Goal: Task Accomplishment & Management: Complete application form

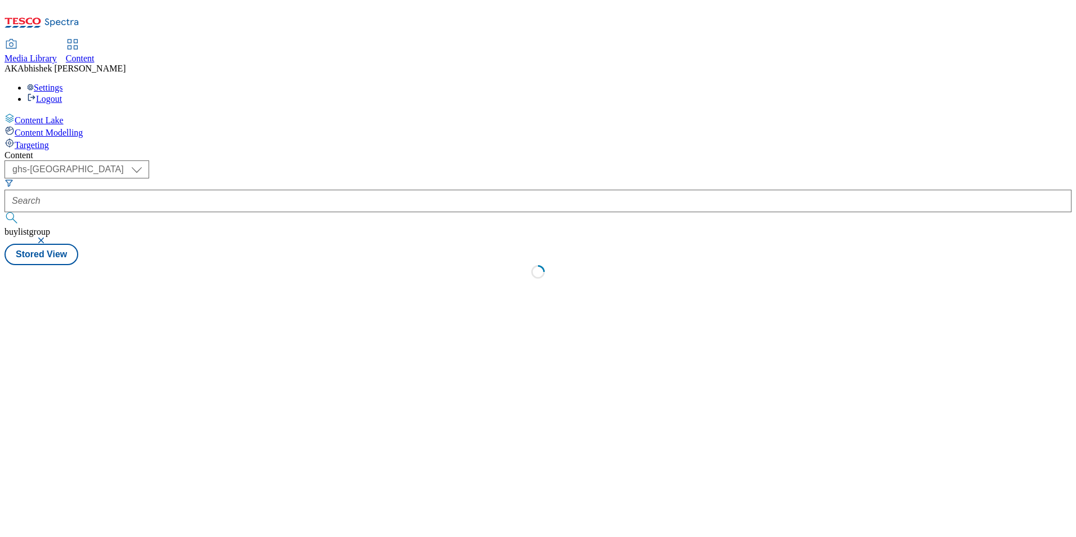
select select "ghs-[GEOGRAPHIC_DATA]"
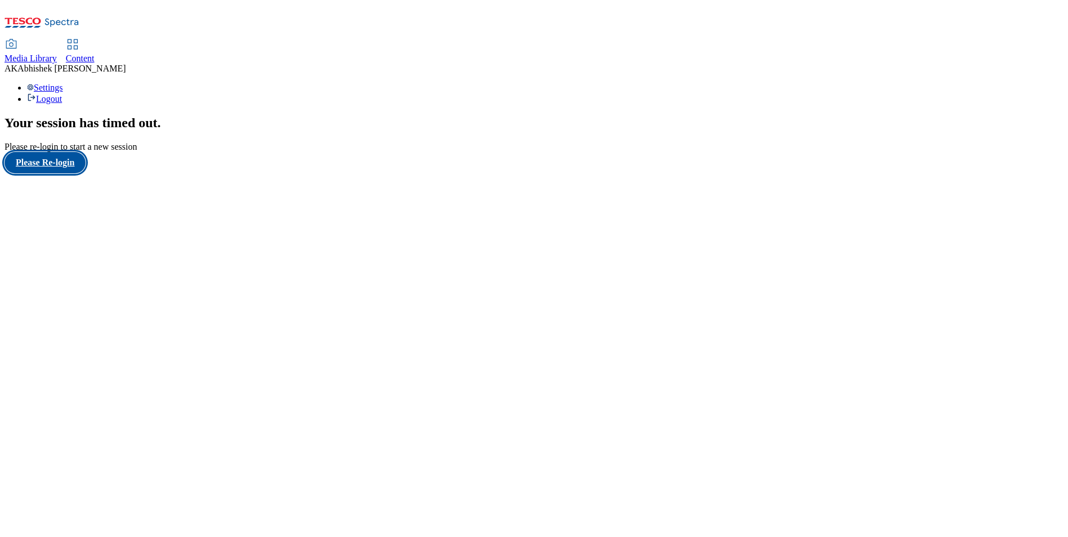
click at [61, 173] on button "Please Re-login" at bounding box center [45, 162] width 81 height 21
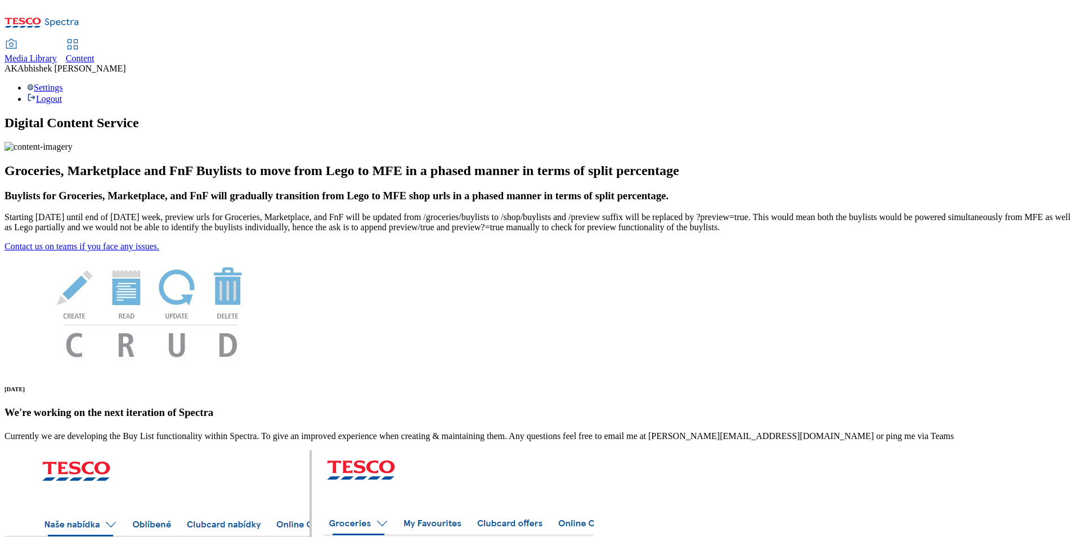
click at [95, 53] on span "Content" at bounding box center [80, 58] width 29 height 10
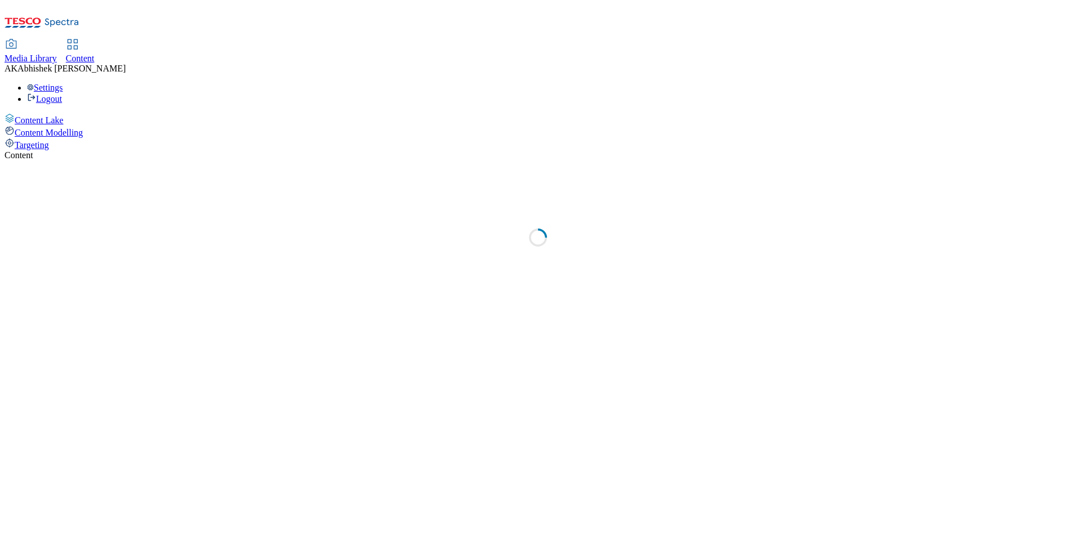
select select "ghs-[GEOGRAPHIC_DATA]"
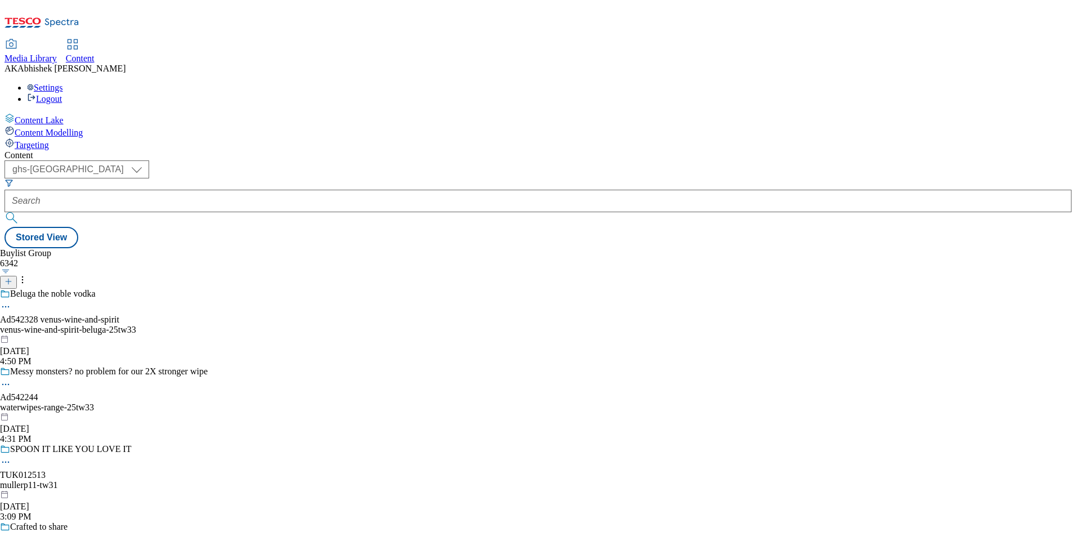
click at [12, 278] on icon at bounding box center [9, 282] width 8 height 8
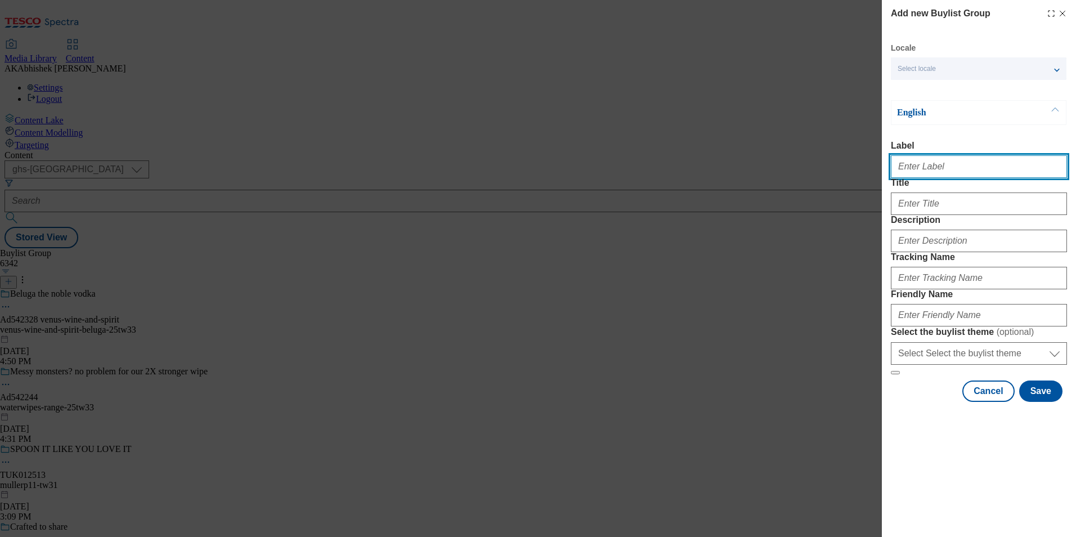
click at [908, 167] on input "Label" at bounding box center [979, 166] width 176 height 23
paste input "542193"
type input "Ad542193"
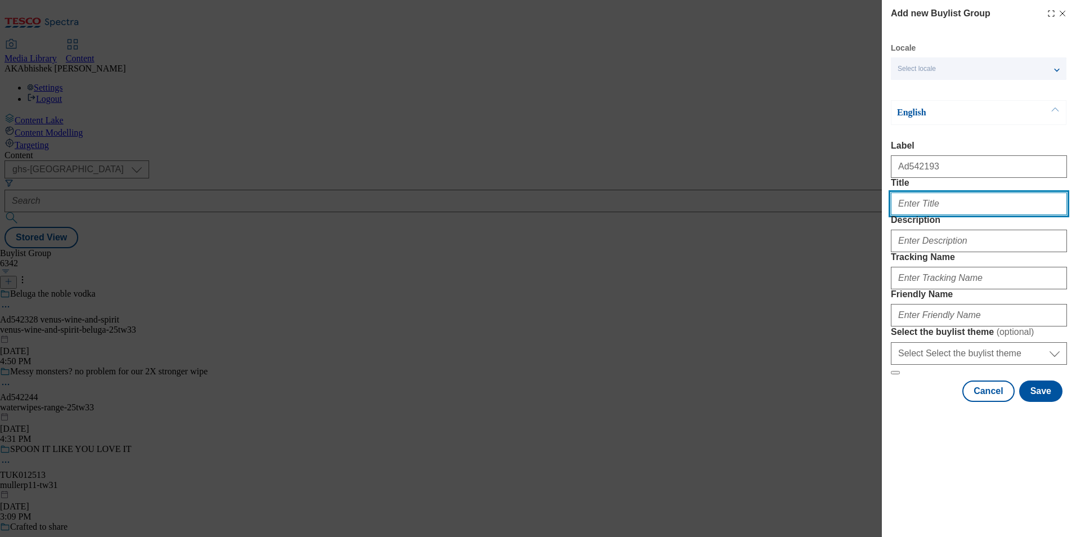
paste input "Spread it your way"
type input "Spread it your way"
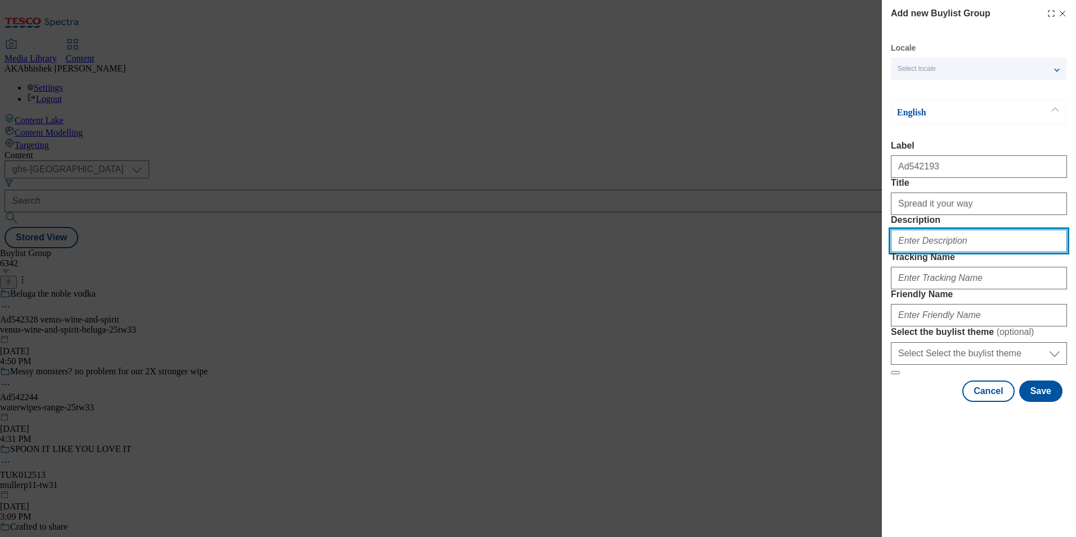
drag, startPoint x: 945, startPoint y: 284, endPoint x: 965, endPoint y: 286, distance: 19.8
click at [945, 252] on input "Description" at bounding box center [979, 241] width 176 height 23
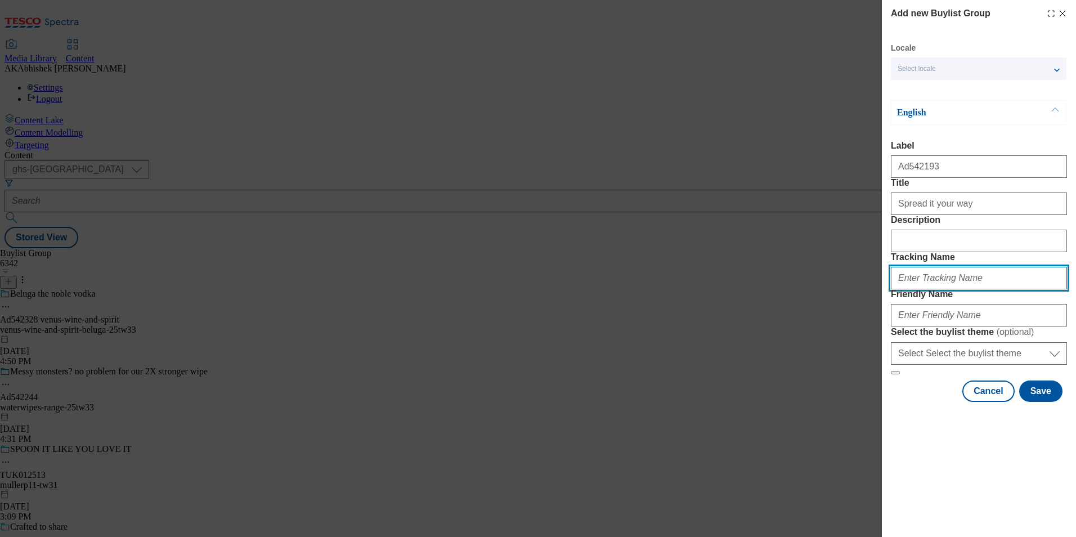
click at [982, 289] on input "Tracking Name" at bounding box center [979, 278] width 176 height 23
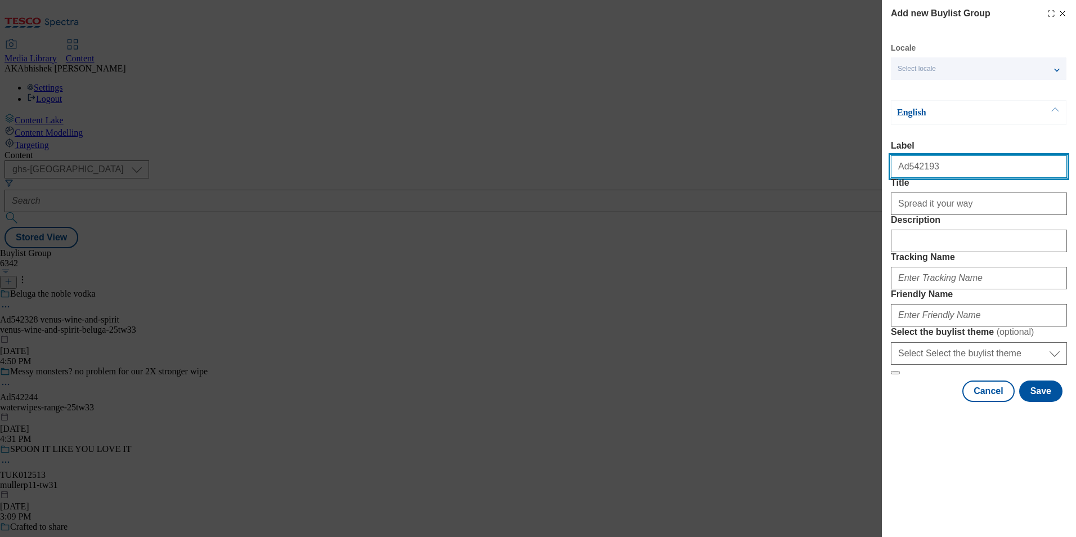
drag, startPoint x: 906, startPoint y: 169, endPoint x: 975, endPoint y: 183, distance: 70.7
click at [970, 171] on input "Ad542193" at bounding box center [979, 166] width 176 height 23
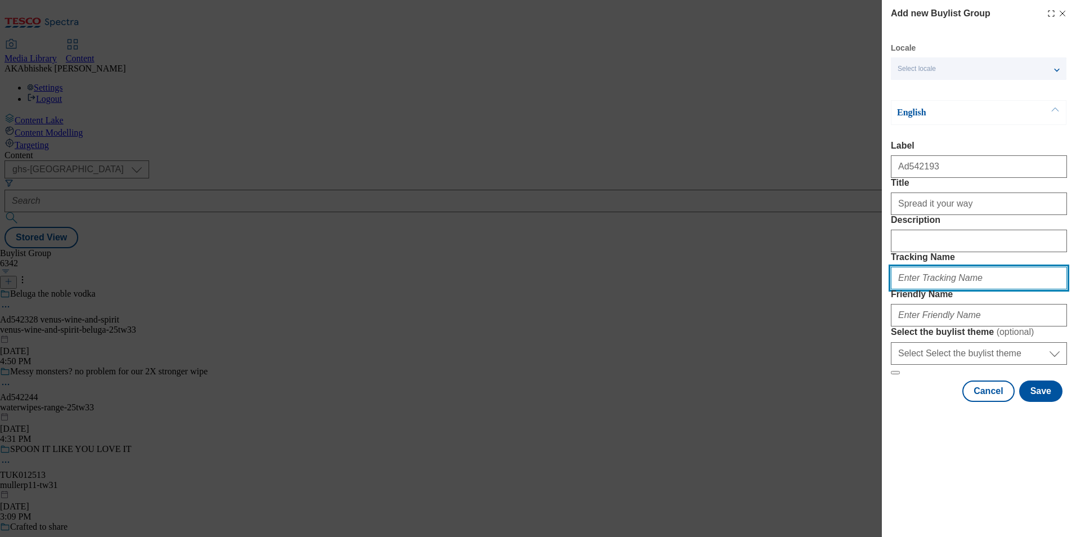
click at [925, 289] on input "Tracking Name" at bounding box center [979, 278] width 176 height 23
paste input "542193"
type input "DH_AD542193"
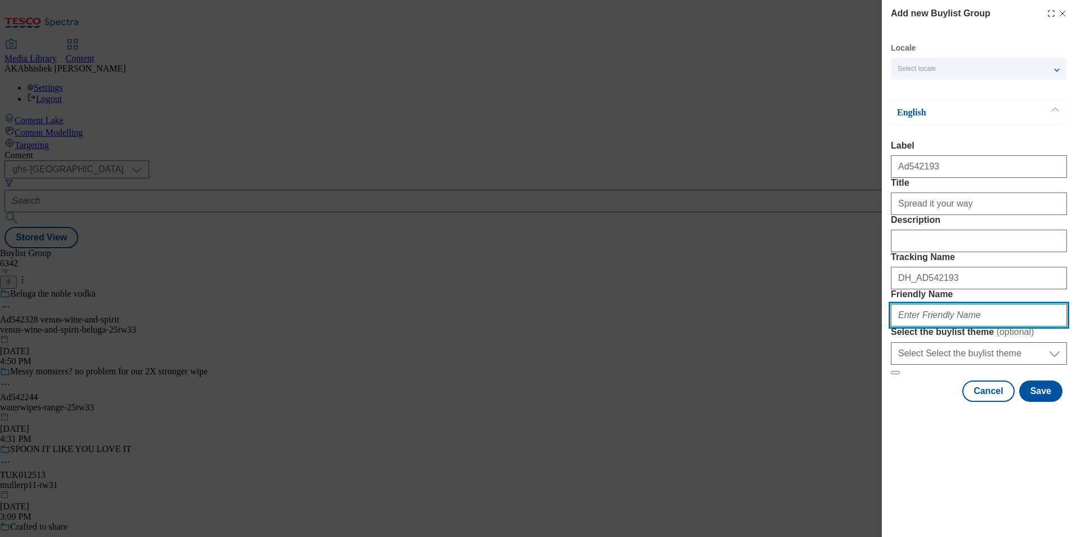
click at [978, 326] on input "Friendly Name" at bounding box center [979, 315] width 176 height 23
paste input "Ferrero"
drag, startPoint x: 901, startPoint y: 393, endPoint x: 945, endPoint y: 408, distance: 46.5
click at [901, 326] on input "Ferrero" at bounding box center [979, 315] width 176 height 23
paste input "Nutella"
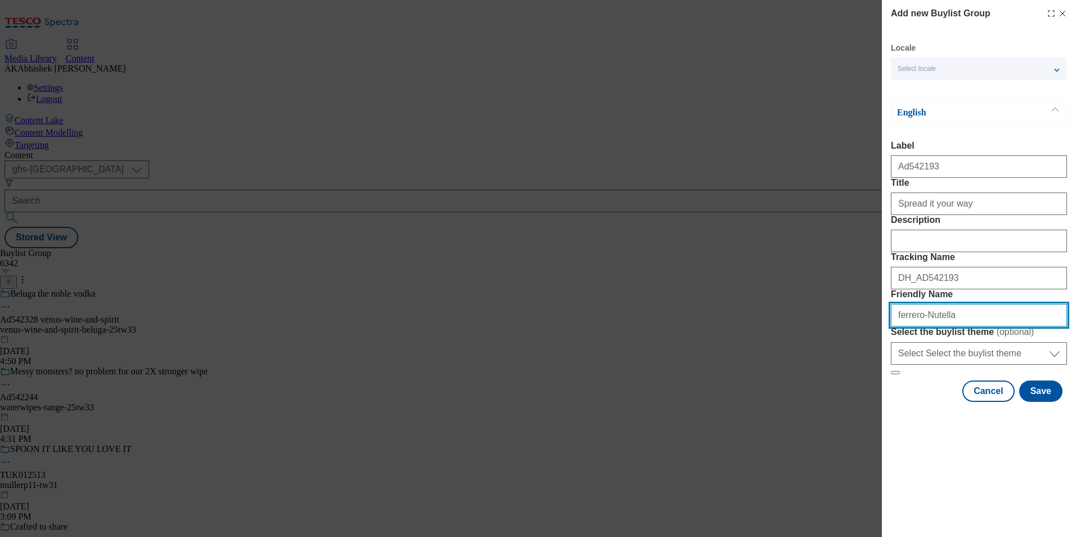
drag, startPoint x: 926, startPoint y: 396, endPoint x: 1074, endPoint y: 486, distance: 173.3
click at [926, 326] on input "ferrero-Nutella" at bounding box center [979, 315] width 176 height 23
type input "ferrero-nutella-25tw32"
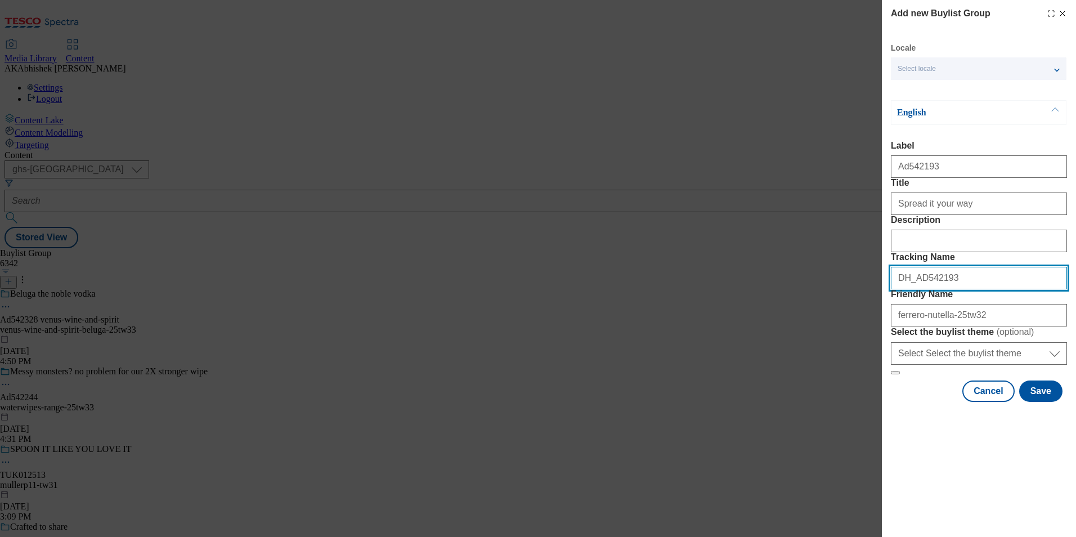
click at [792, 336] on div "Add new Buylist Group Locale Select locale English Welsh English Label Ad542193…" at bounding box center [538, 268] width 1076 height 537
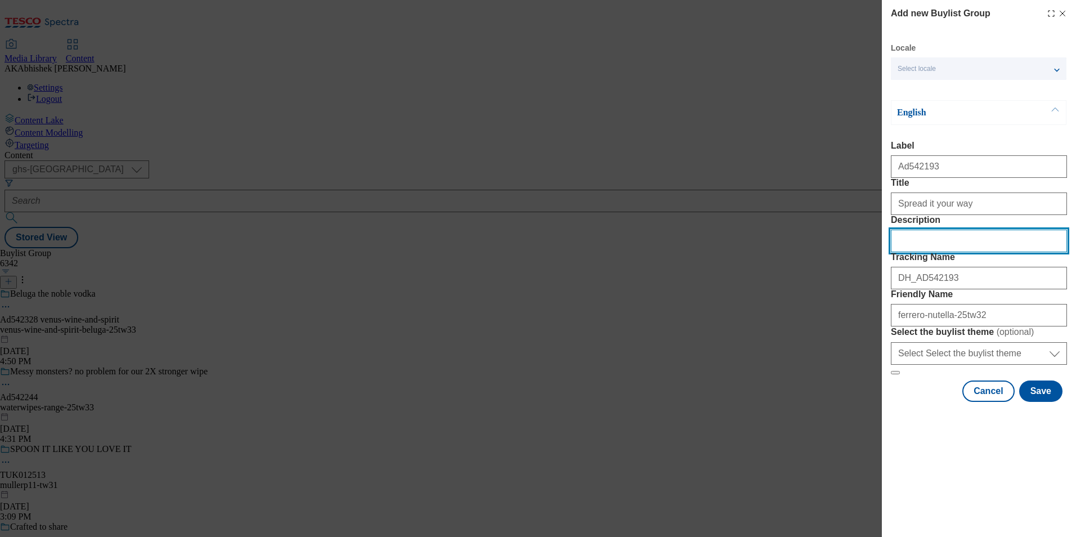
click at [945, 252] on input "Description" at bounding box center [979, 241] width 176 height 23
click at [1054, 402] on button "Save" at bounding box center [1040, 391] width 43 height 21
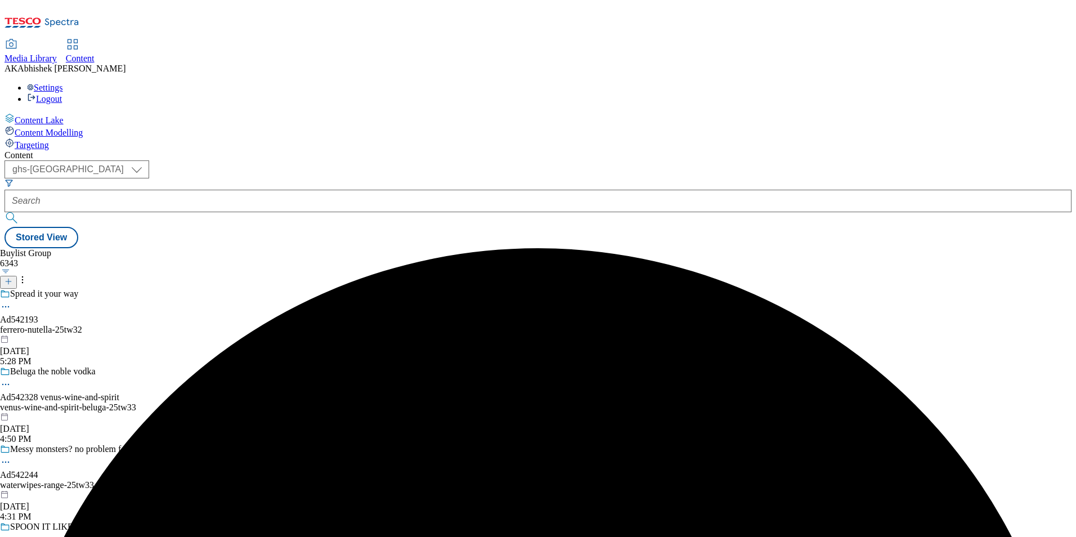
click at [258, 325] on div "ferrero-nutella-25tw32" at bounding box center [129, 330] width 258 height 10
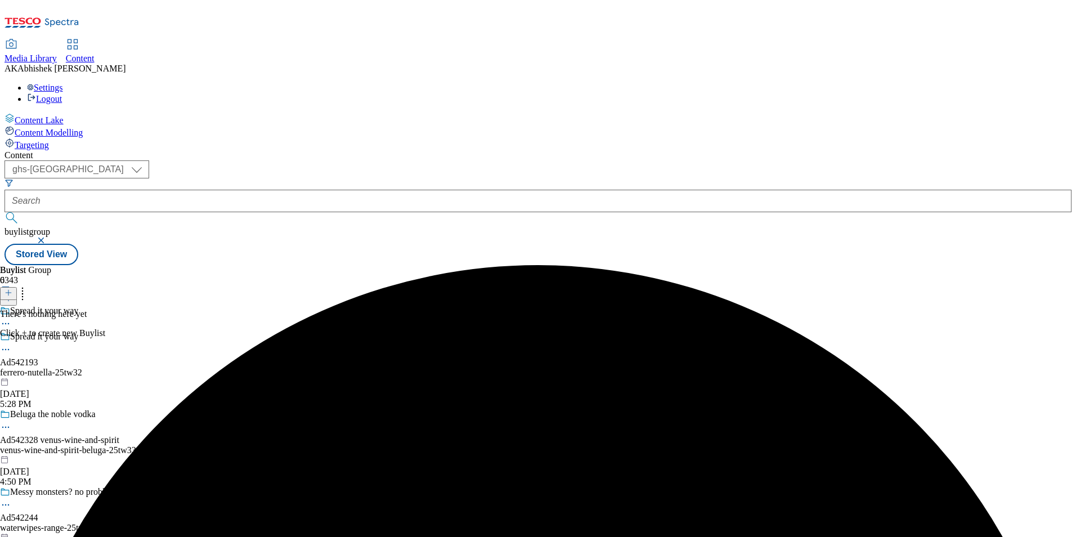
click at [8, 290] on line at bounding box center [8, 293] width 0 height 6
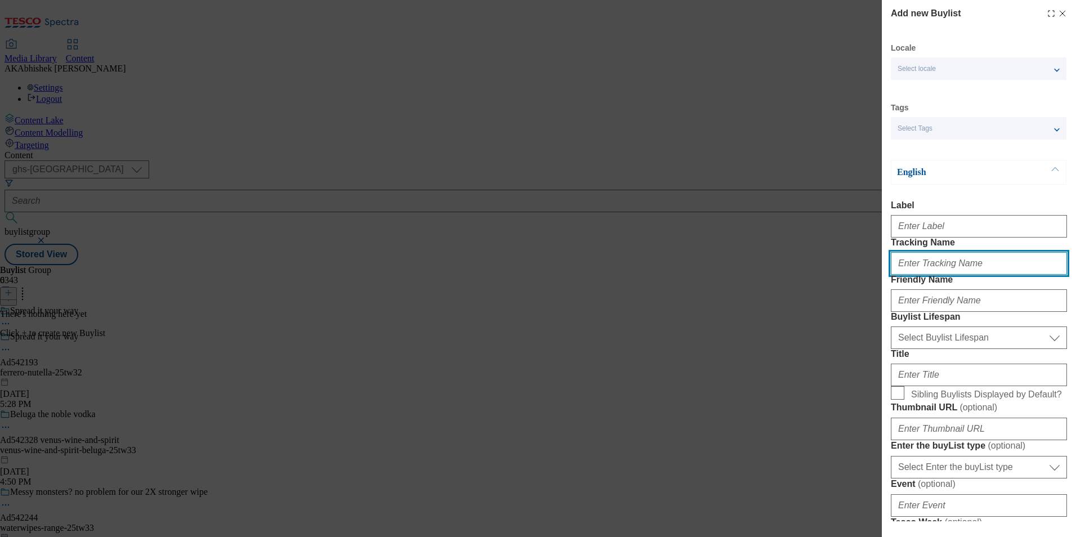
drag, startPoint x: 954, startPoint y: 297, endPoint x: 951, endPoint y: 291, distance: 6.3
click at [954, 275] on input "Tracking Name" at bounding box center [979, 263] width 176 height 23
paste input "DH_AD542193"
click at [917, 275] on input "DH_AD542193" at bounding box center [979, 263] width 176 height 23
type input "DH_AD542193"
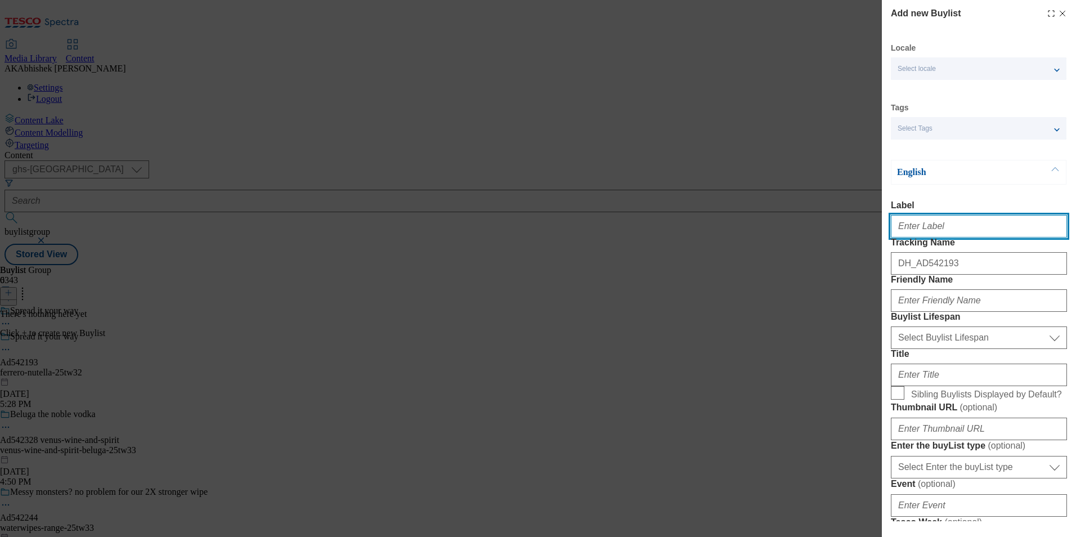
click at [920, 232] on input "Label" at bounding box center [979, 226] width 176 height 23
paste input "542193"
type input "Ad542193"
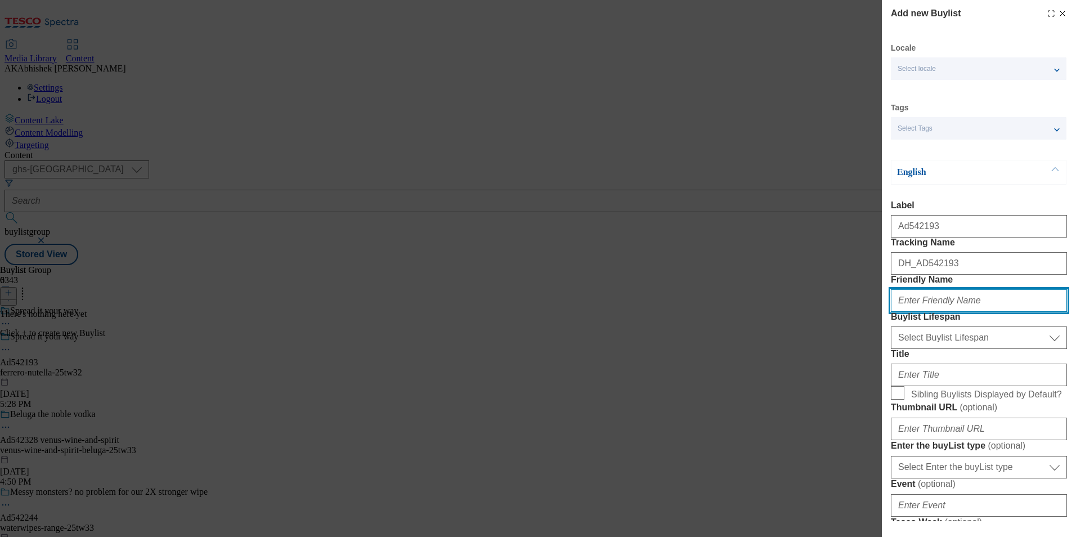
click at [950, 312] on input "Friendly Name" at bounding box center [979, 300] width 176 height 23
paste input "ferrero"
type input "ferrero"
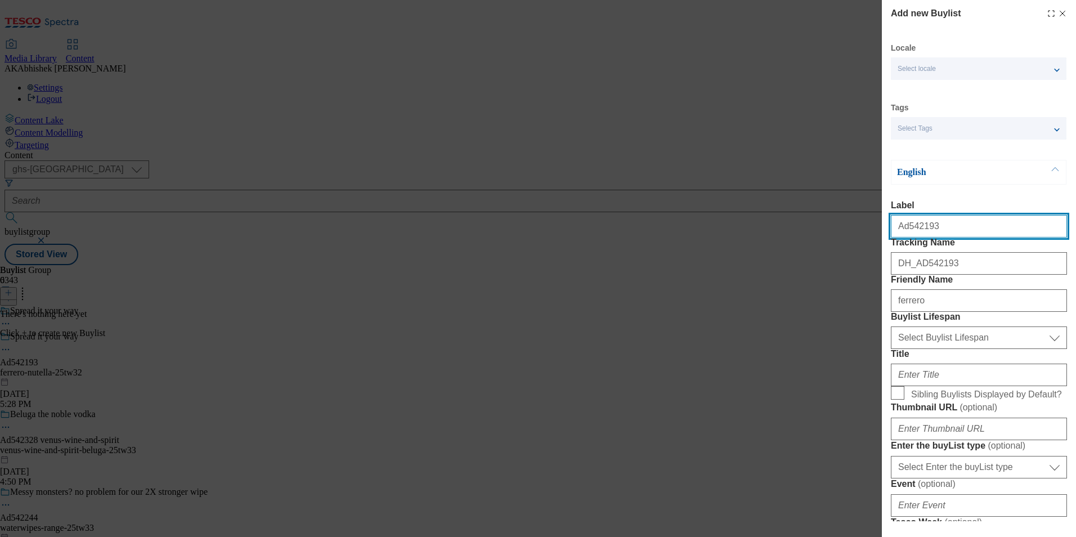
drag, startPoint x: 907, startPoint y: 231, endPoint x: 1000, endPoint y: 262, distance: 97.9
click at [962, 231] on input "Ad542193" at bounding box center [979, 226] width 176 height 23
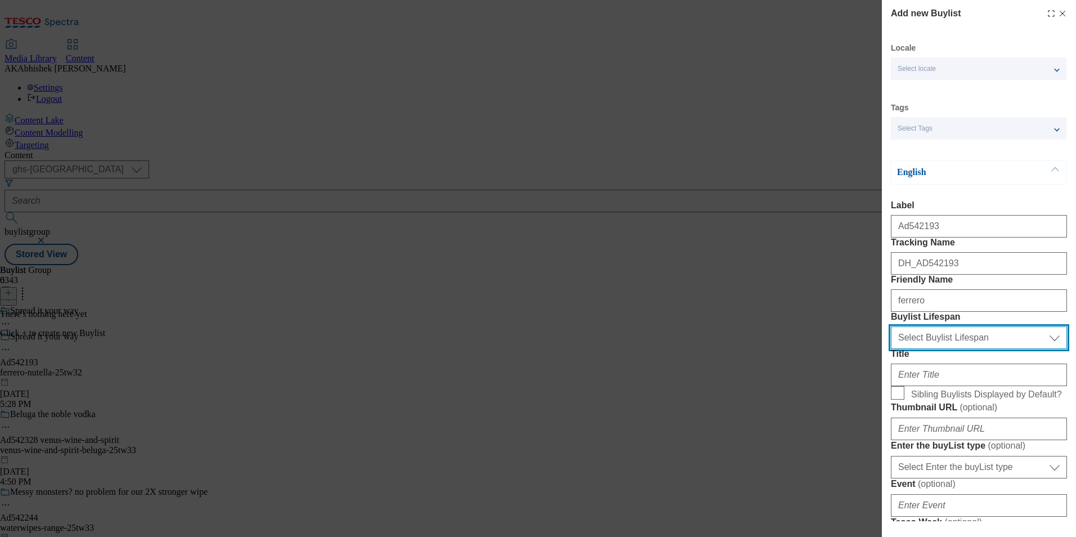
click at [974, 349] on select "Select Buylist Lifespan evergreen seasonal tactical" at bounding box center [979, 337] width 176 height 23
select select "tactical"
click at [891, 349] on select "Select Buylist Lifespan evergreen seasonal tactical" at bounding box center [979, 337] width 176 height 23
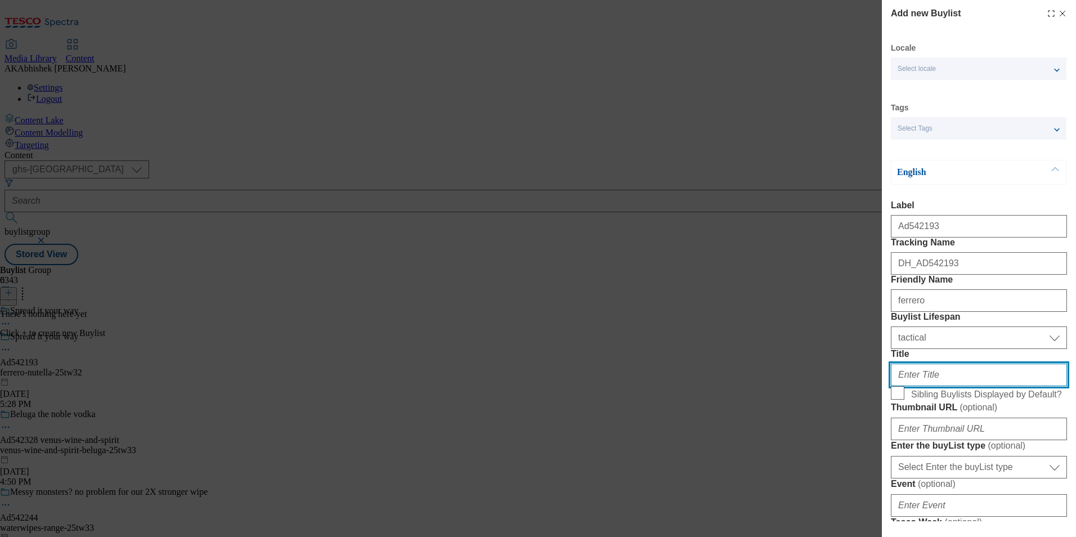
drag, startPoint x: 964, startPoint y: 443, endPoint x: 978, endPoint y: 446, distance: 14.9
click at [966, 386] on input "Title" at bounding box center [979, 375] width 176 height 23
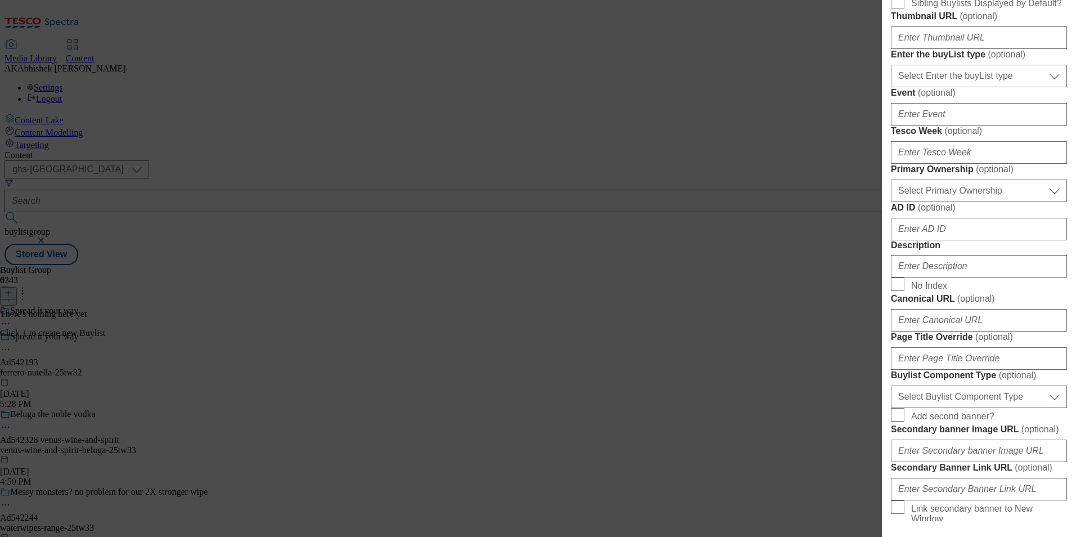
scroll to position [394, 0]
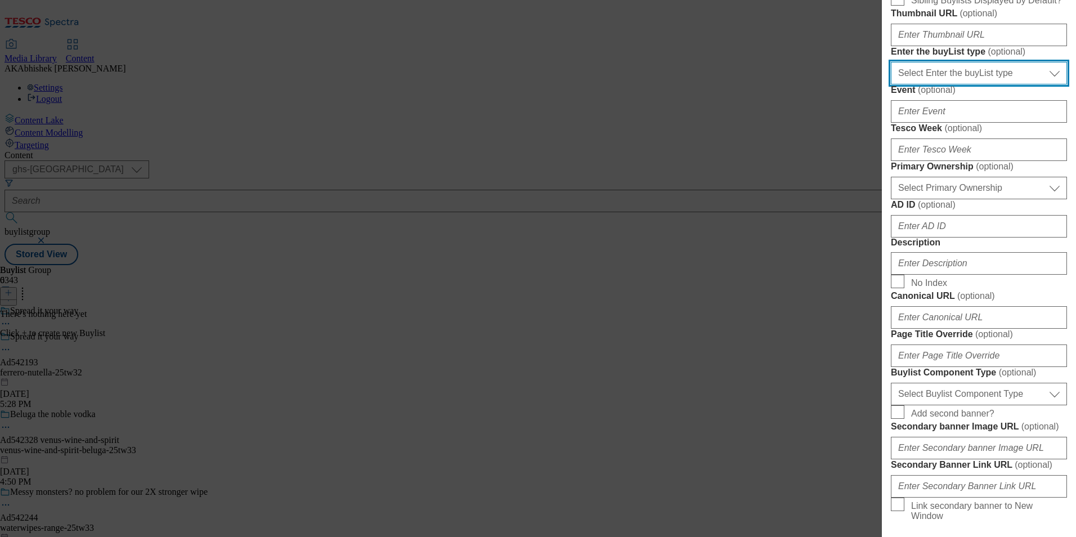
click at [937, 84] on select "Select Enter the buyList type event supplier funded long term >4 weeks supplier…" at bounding box center [979, 73] width 176 height 23
select select "supplier funded short term 1-3 weeks"
click at [891, 84] on select "Select Enter the buyList type event supplier funded long term >4 weeks supplier…" at bounding box center [979, 73] width 176 height 23
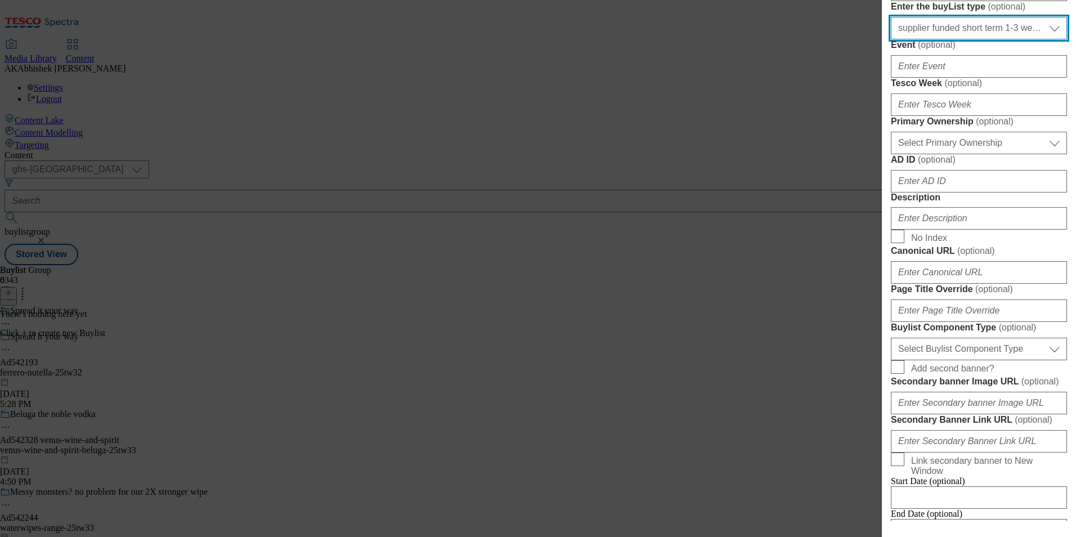
scroll to position [507, 0]
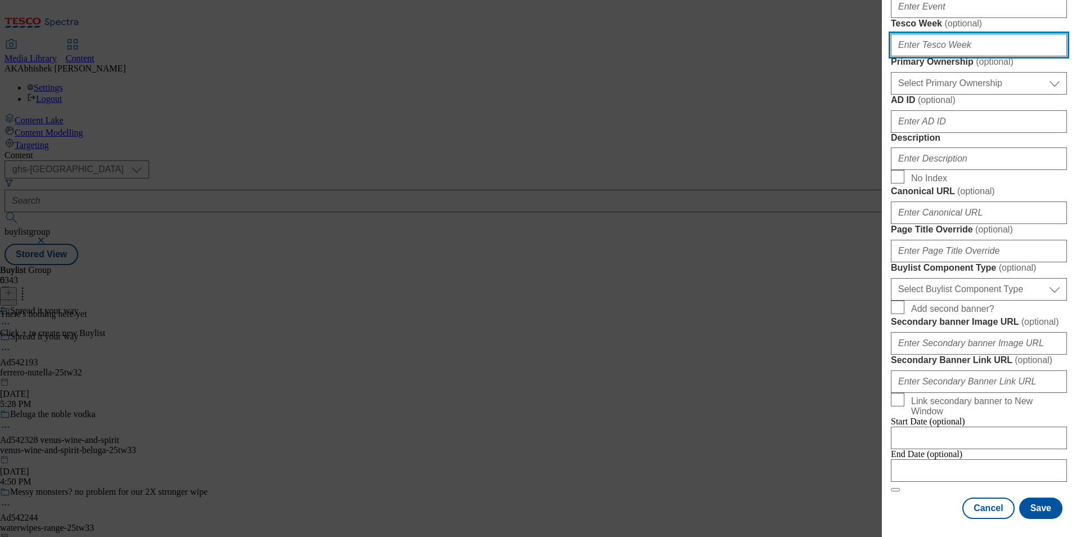
click at [943, 56] on input "Tesco Week ( optional )" at bounding box center [979, 45] width 176 height 23
type input "32"
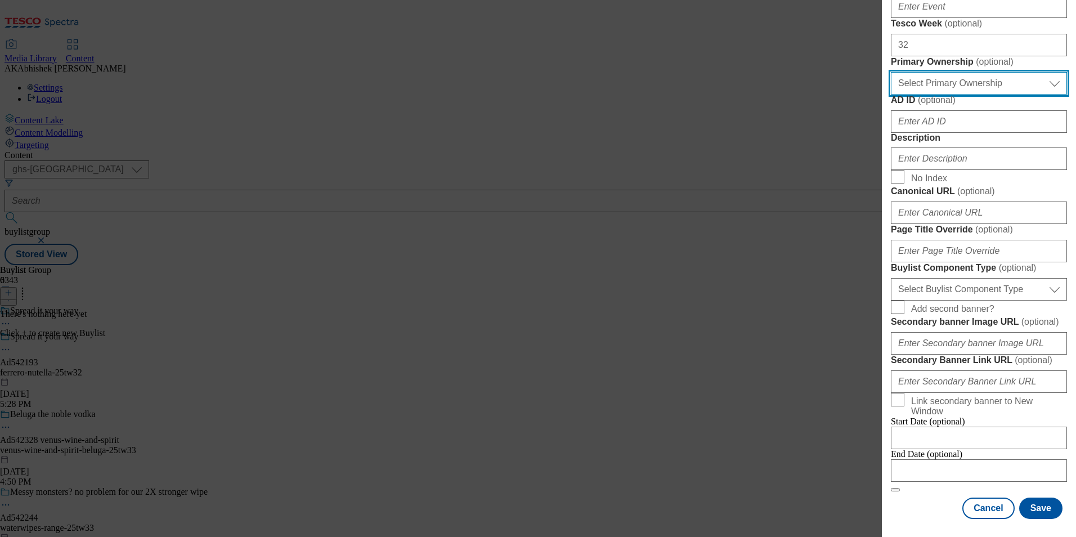
click at [920, 95] on select "Select Primary Ownership tesco dunnhumby" at bounding box center [979, 83] width 176 height 23
select select "dunnhumby"
click at [891, 95] on select "Select Primary Ownership tesco dunnhumby" at bounding box center [979, 83] width 176 height 23
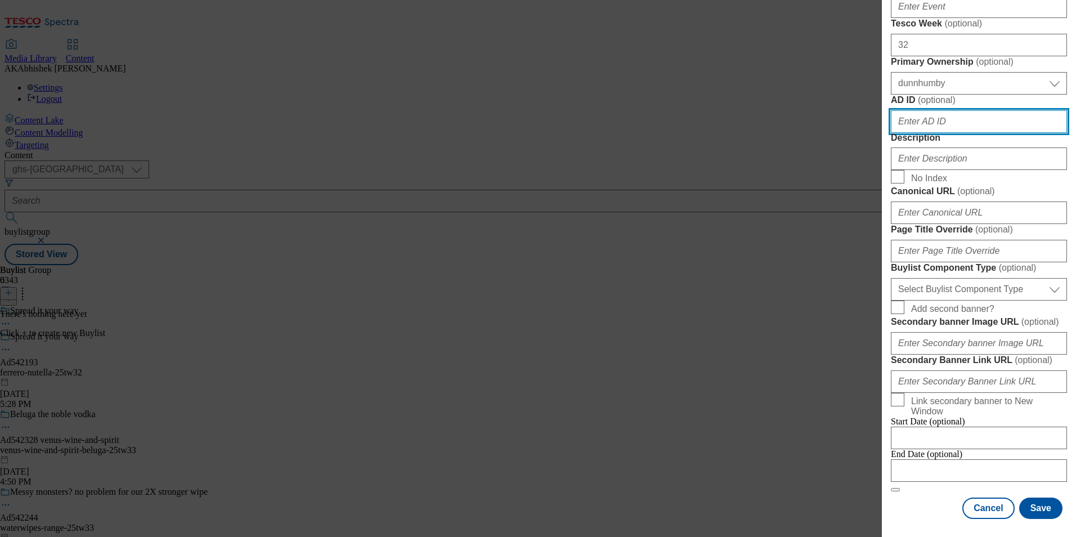
click at [947, 133] on input "AD ID ( optional )" at bounding box center [979, 121] width 176 height 23
paste input "542193"
type input "542193"
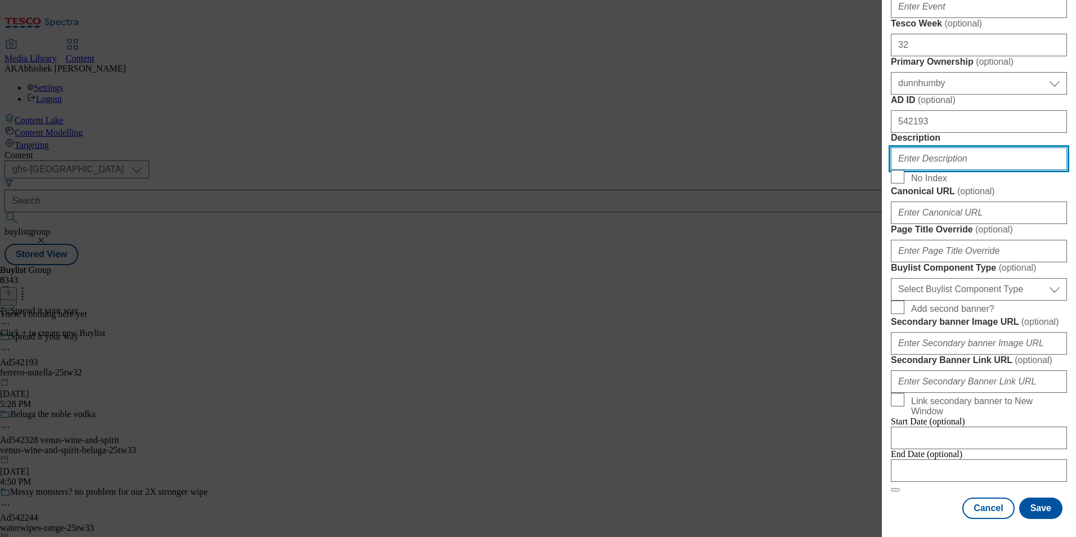
click at [922, 147] on input "Description" at bounding box center [979, 158] width 176 height 23
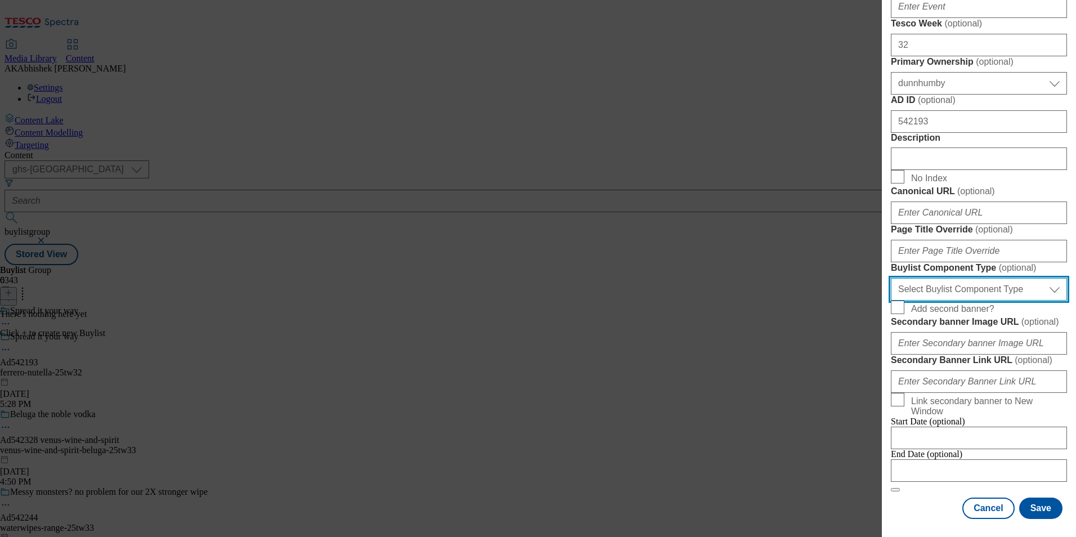
click at [981, 278] on select "Select Buylist Component Type Banner Competition Header Meal" at bounding box center [979, 289] width 176 height 23
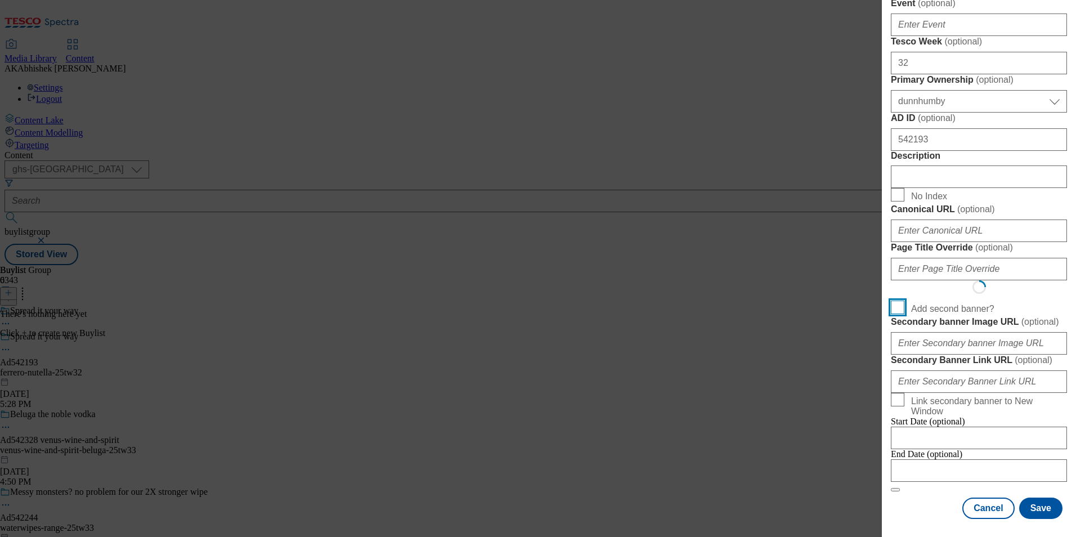
scroll to position [873, 0]
select select "Banner"
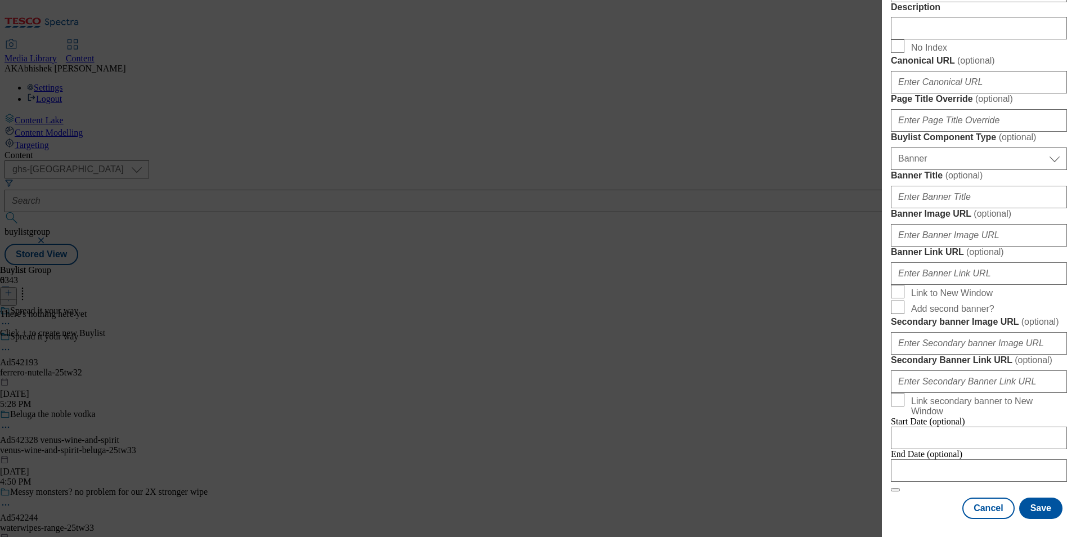
scroll to position [1111, 0]
click at [993, 459] on input "Modal" at bounding box center [979, 470] width 176 height 23
select select "2025"
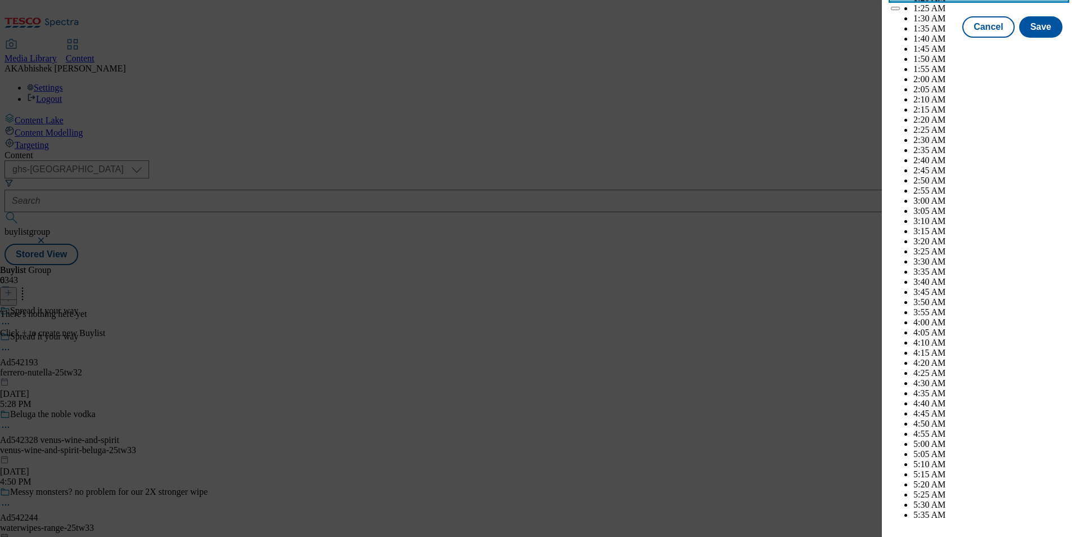
scroll to position [4346, 0]
select select "December"
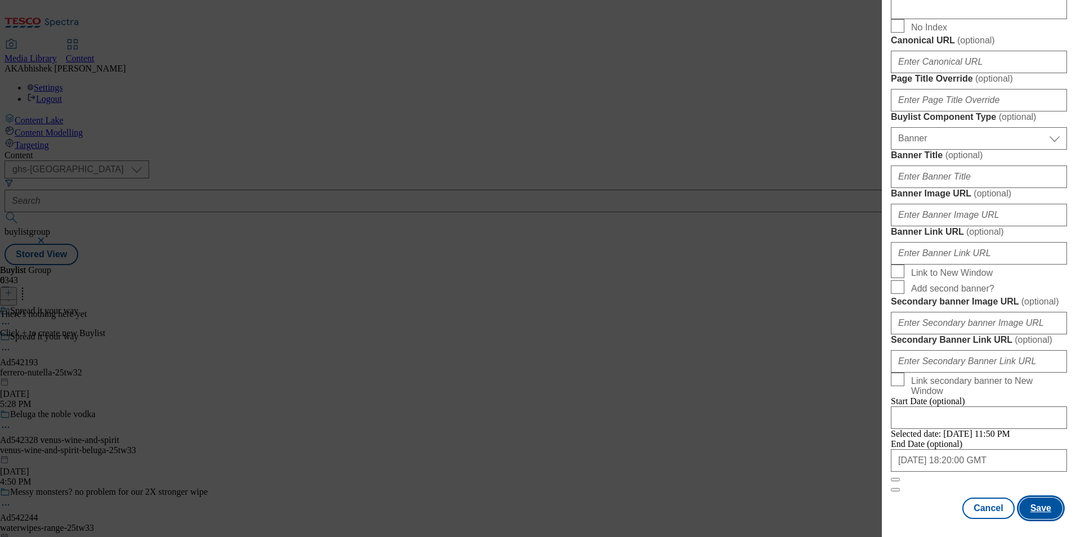
click at [1032, 508] on button "Save" at bounding box center [1040, 508] width 43 height 21
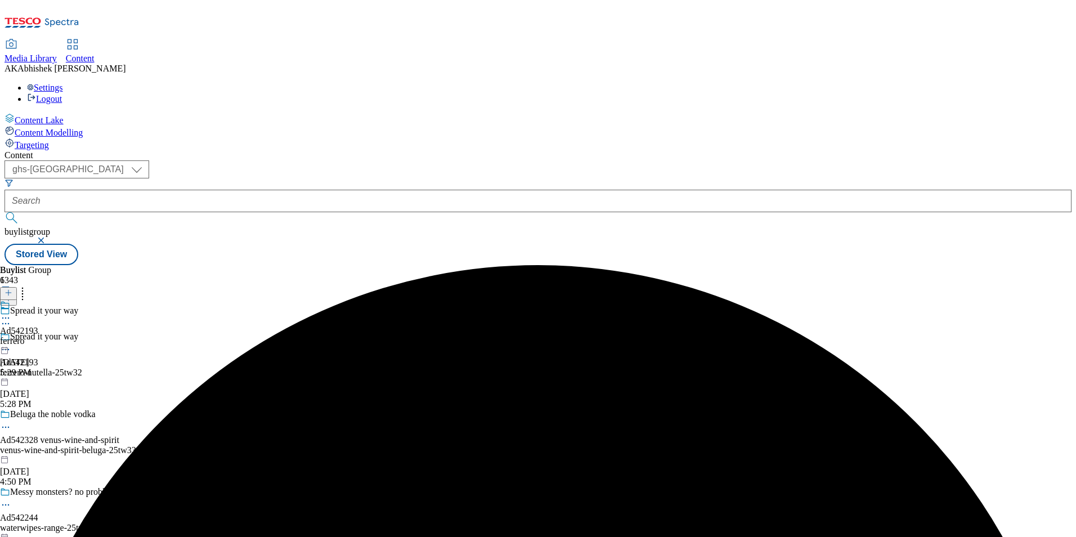
click at [38, 336] on div "ferrero" at bounding box center [19, 341] width 38 height 10
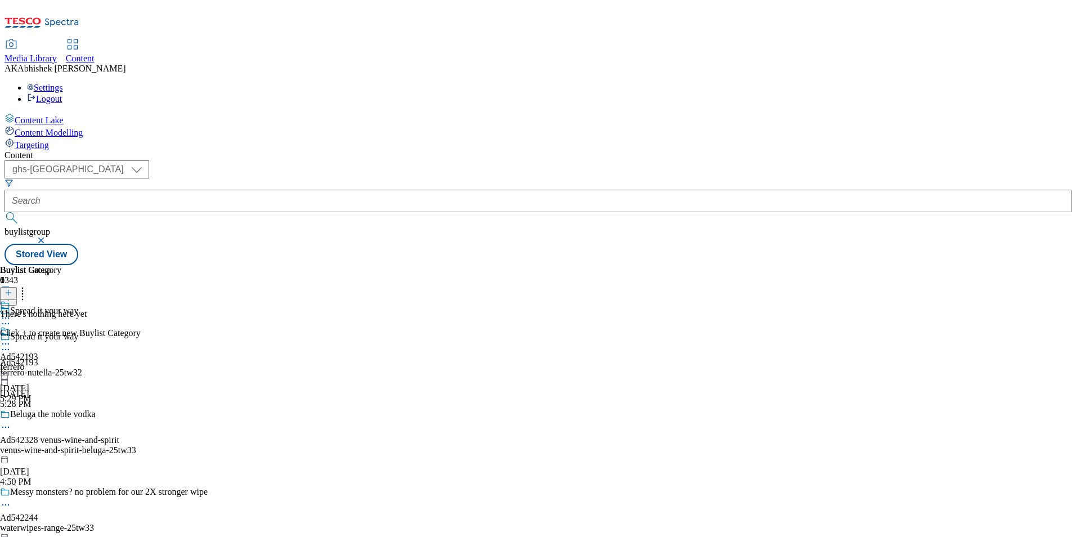
click at [12, 289] on icon at bounding box center [9, 293] width 8 height 8
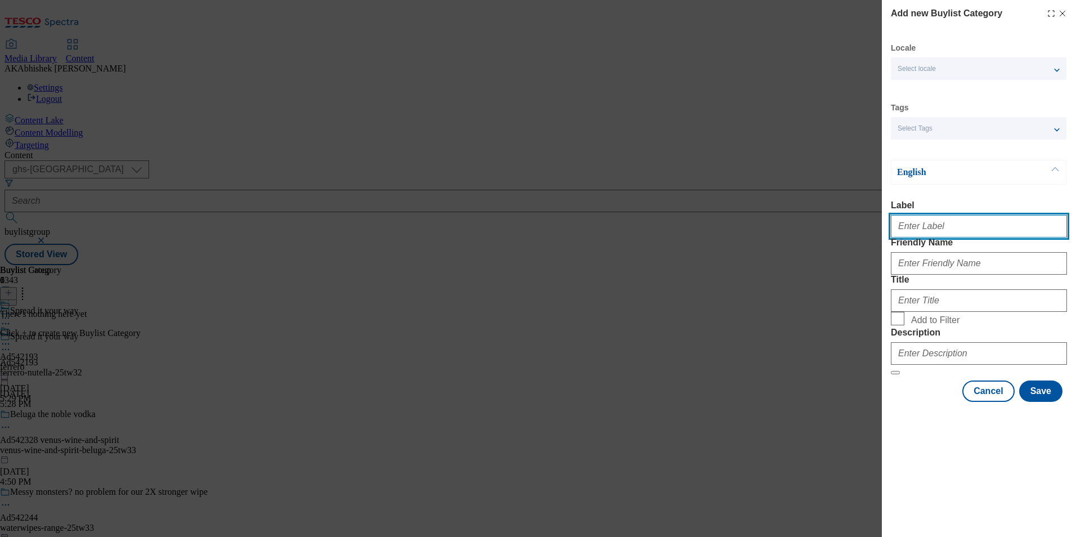
click at [935, 238] on input "Label" at bounding box center [979, 226] width 176 height 23
paste input "542193"
type input "Ad542193"
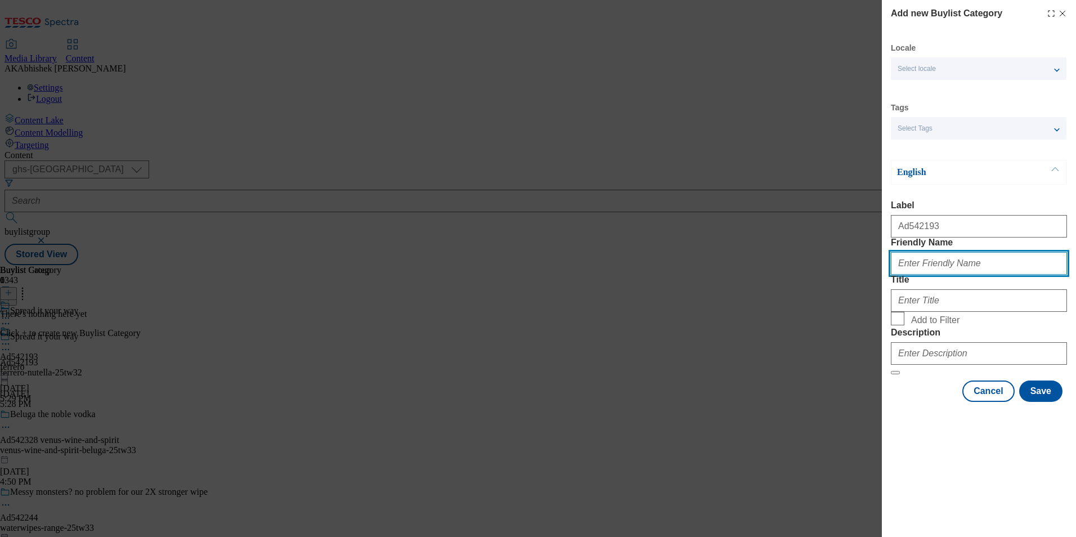
paste input "ferrero-nutella"
type input "ferrero-nutella"
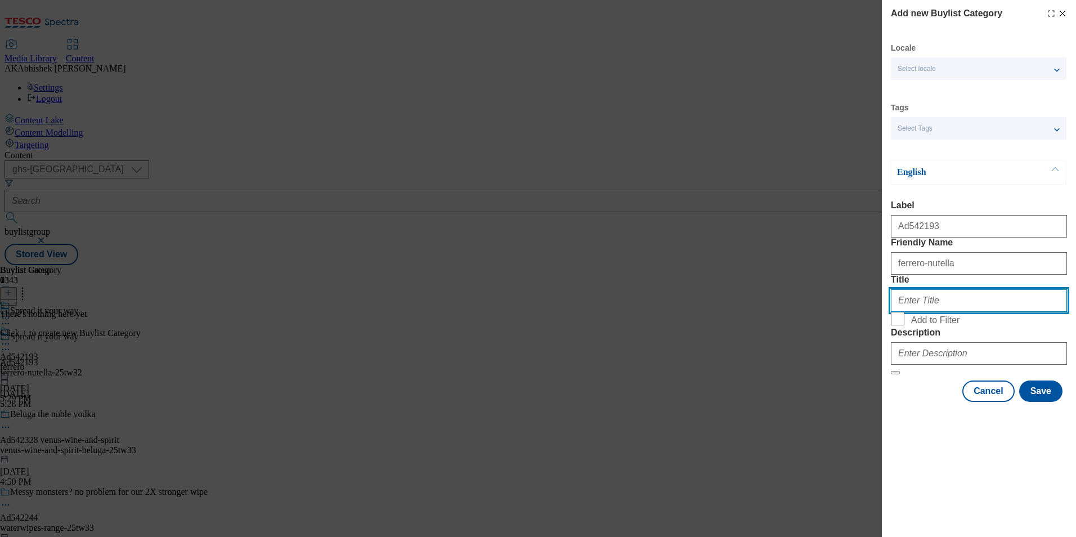
click at [956, 312] on input "Title" at bounding box center [979, 300] width 176 height 23
paste input "Ferrero"
type input "Ferrero"
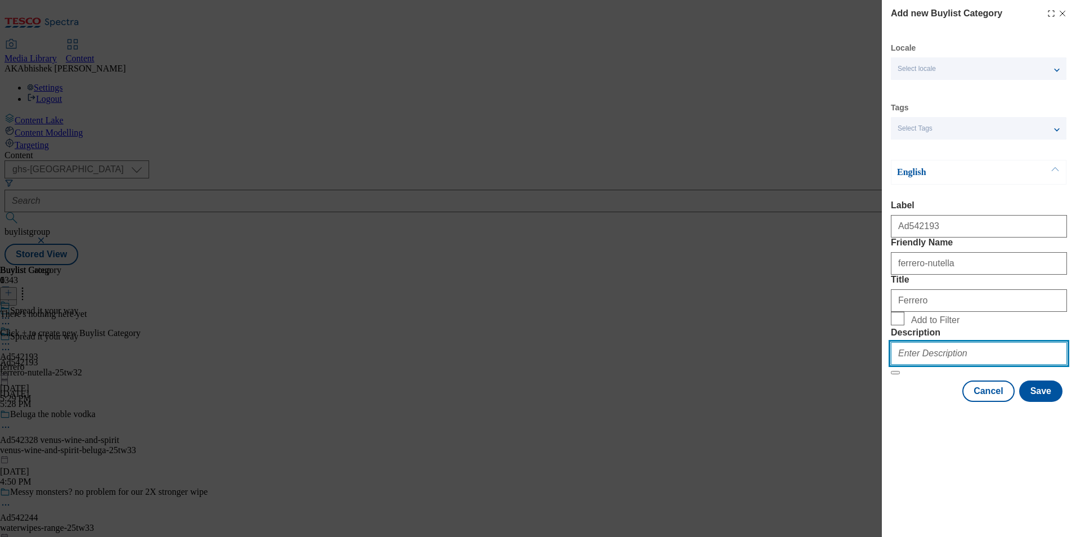
click at [932, 365] on input "Description" at bounding box center [979, 353] width 176 height 23
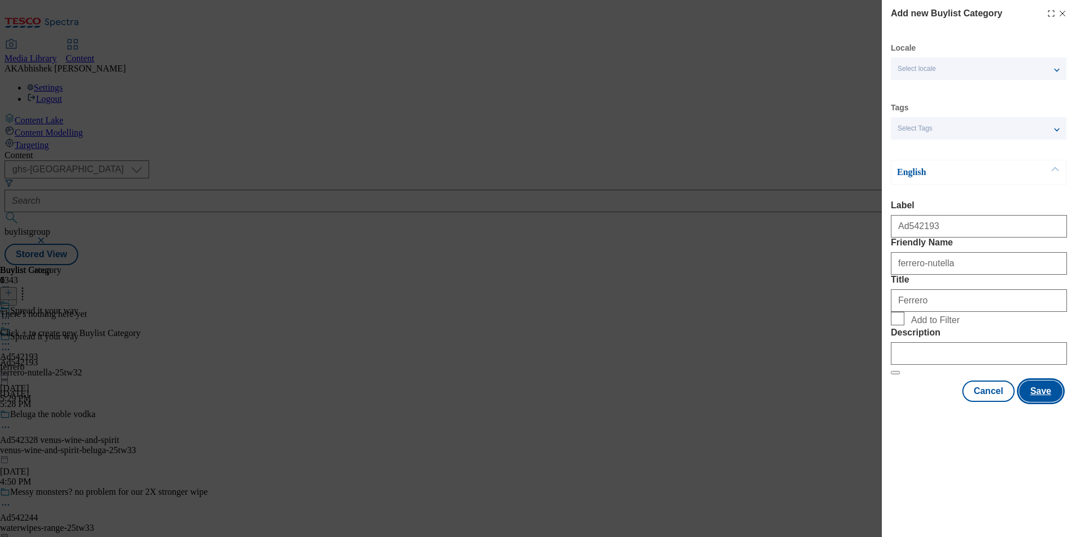
click at [1041, 402] on button "Save" at bounding box center [1040, 391] width 43 height 21
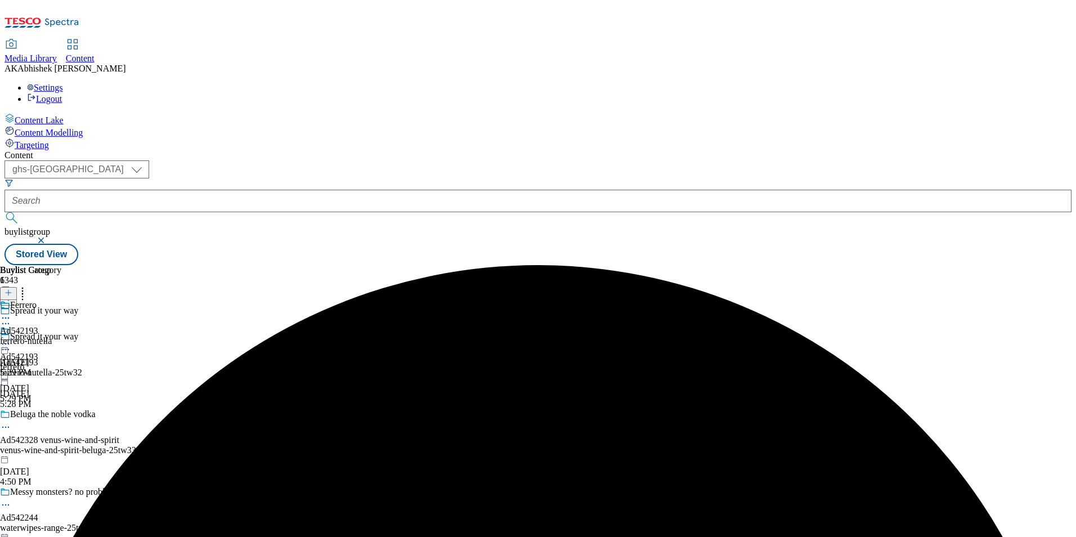
click at [61, 336] on div "ferrero-nutella" at bounding box center [30, 341] width 61 height 10
click at [17, 287] on button at bounding box center [8, 293] width 17 height 13
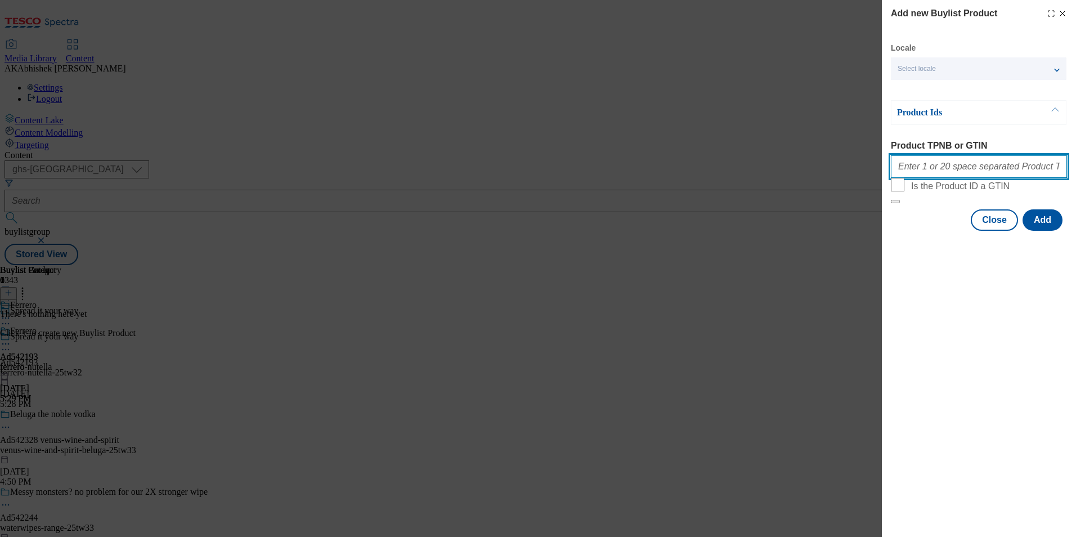
click at [956, 177] on input "Product TPNB or GTIN" at bounding box center [979, 166] width 176 height 23
paste input "88721798 62628177 79552297"
type input "88721798 62628177 79552297"
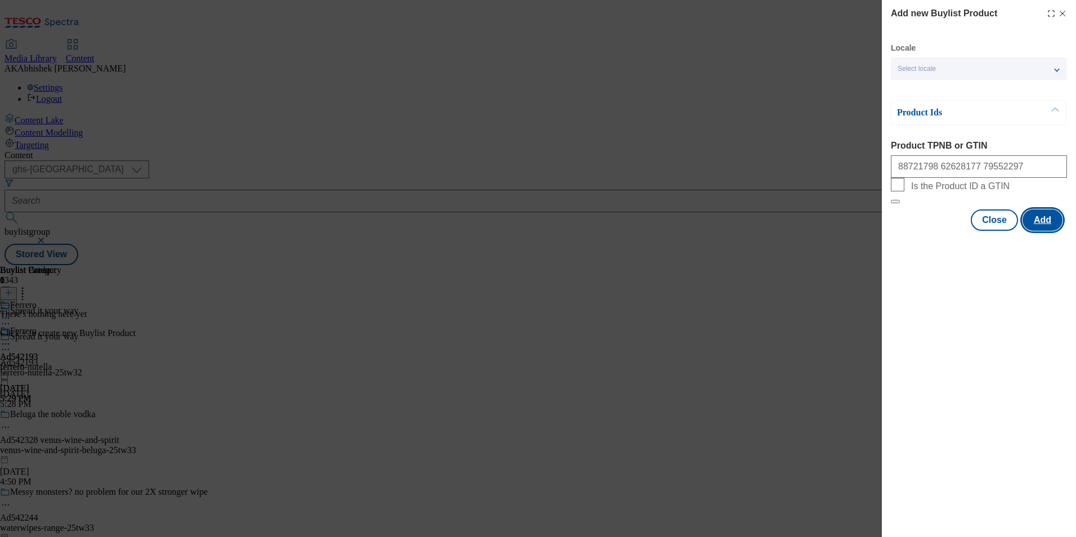
click at [1044, 231] on button "Add" at bounding box center [1043, 219] width 40 height 21
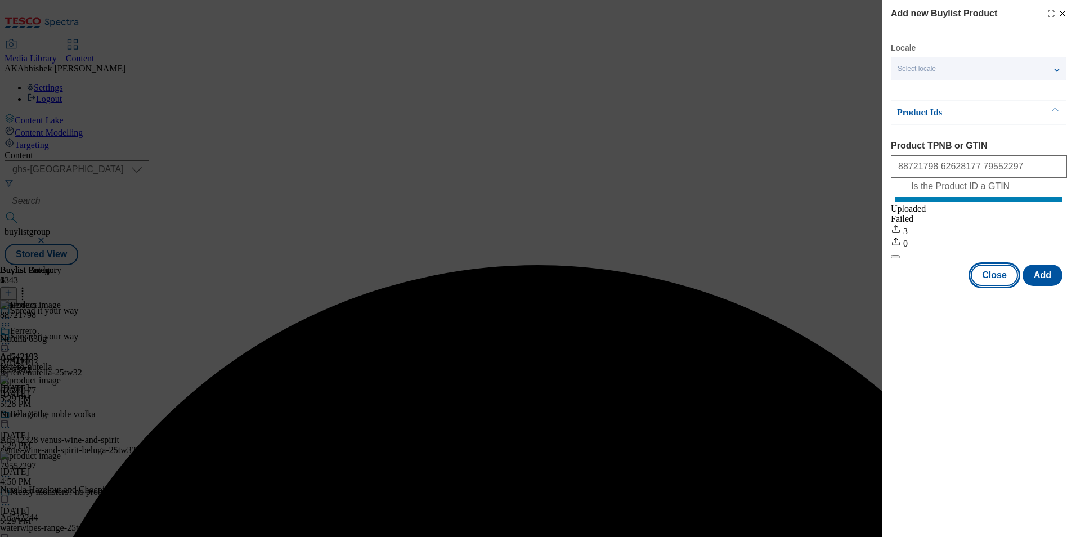
click at [998, 286] on button "Close" at bounding box center [994, 275] width 47 height 21
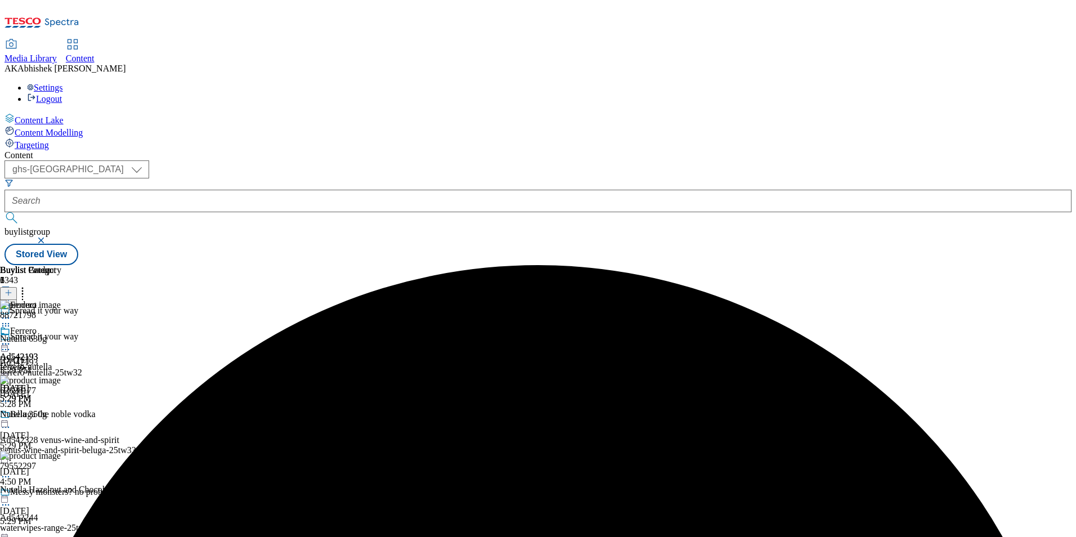
click at [11, 338] on icon at bounding box center [5, 343] width 11 height 11
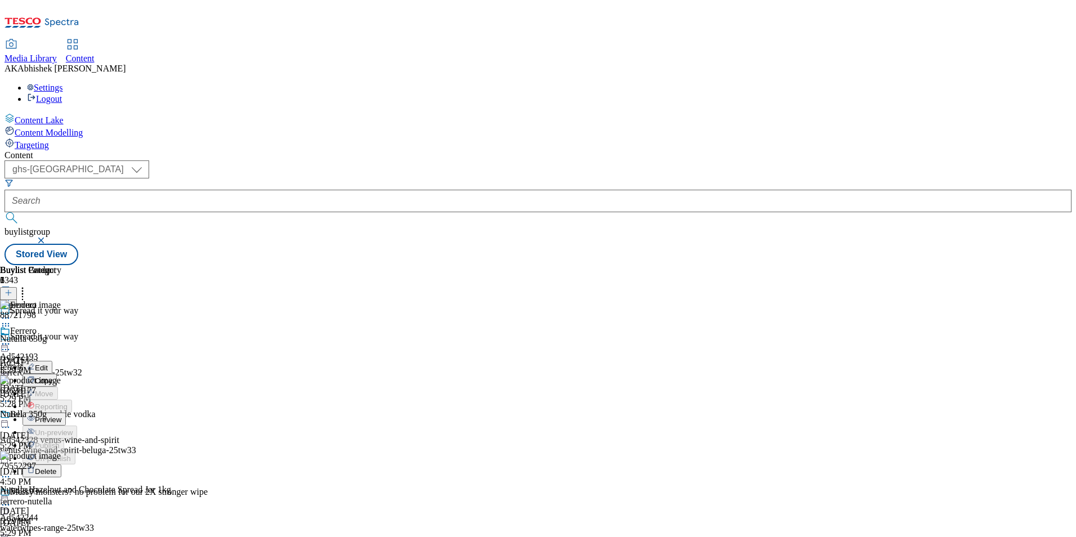
click at [61, 415] on span "Preview" at bounding box center [48, 419] width 26 height 8
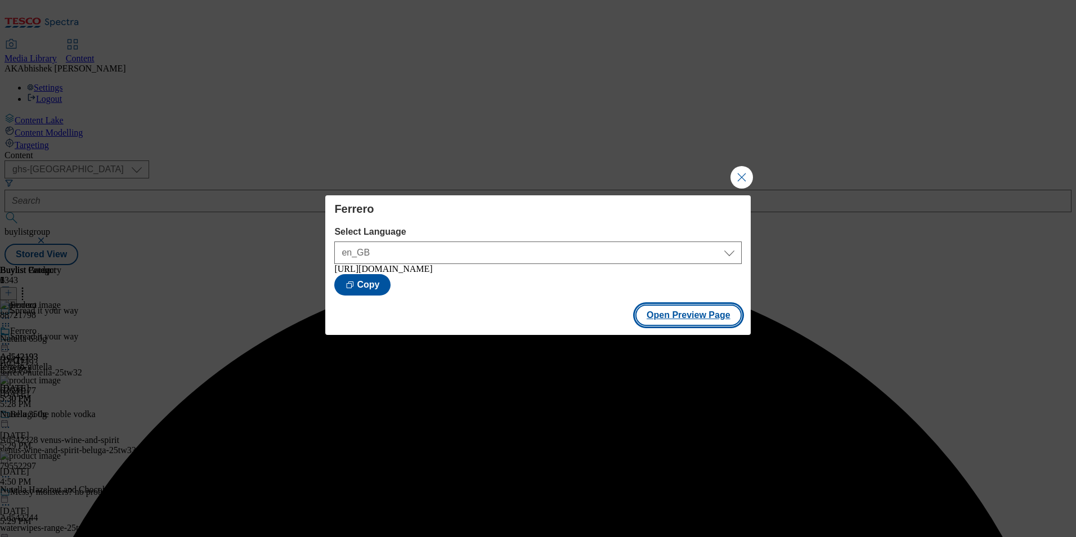
click at [702, 322] on button "Open Preview Page" at bounding box center [689, 315] width 106 height 21
click at [740, 176] on button "Close Modal" at bounding box center [742, 177] width 23 height 23
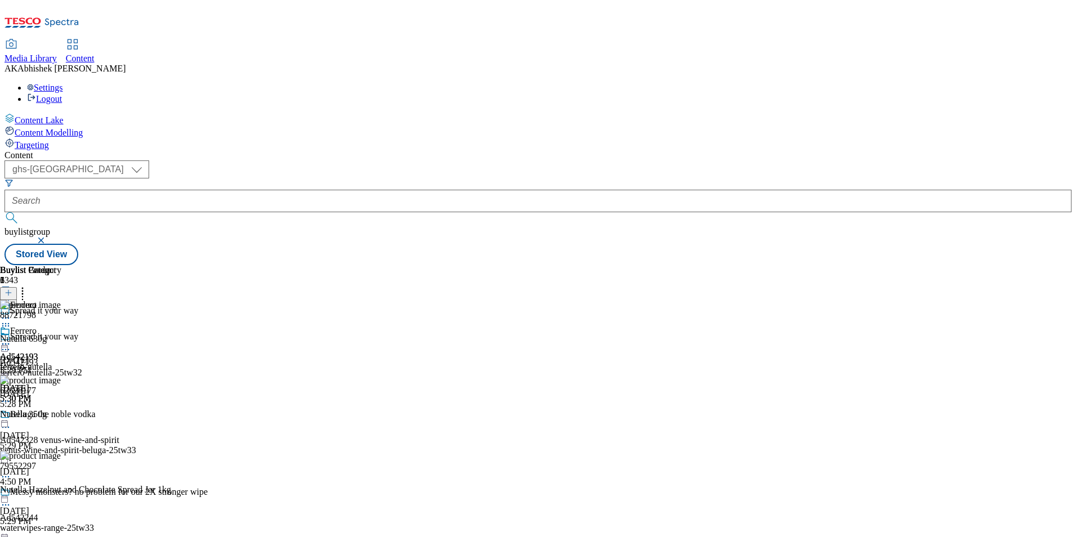
click at [11, 344] on icon at bounding box center [5, 349] width 11 height 11
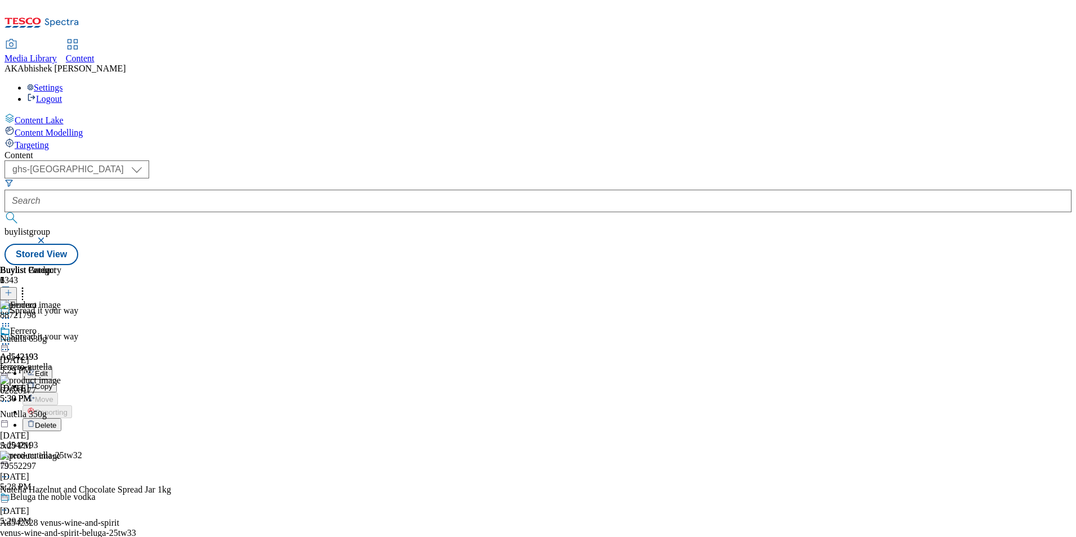
click at [48, 369] on span "Edit" at bounding box center [41, 373] width 13 height 8
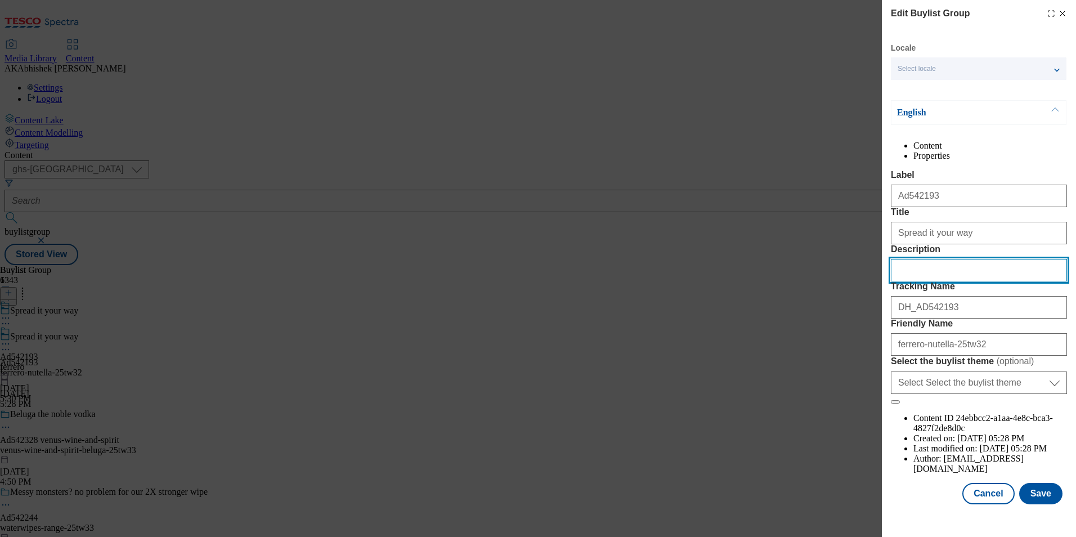
click at [942, 281] on input "Description" at bounding box center [979, 270] width 176 height 23
paste input "Nutella Hazelnut & Chocolate Spread 630G"
type input "Nutella Hazelnut & Chocolate Spread 630G"
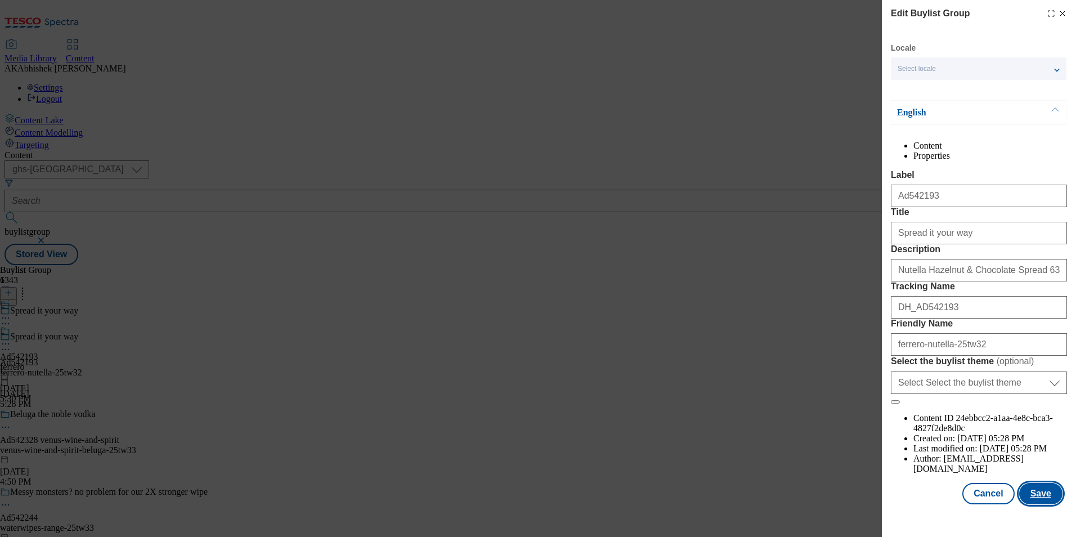
click at [1042, 500] on button "Save" at bounding box center [1040, 493] width 43 height 21
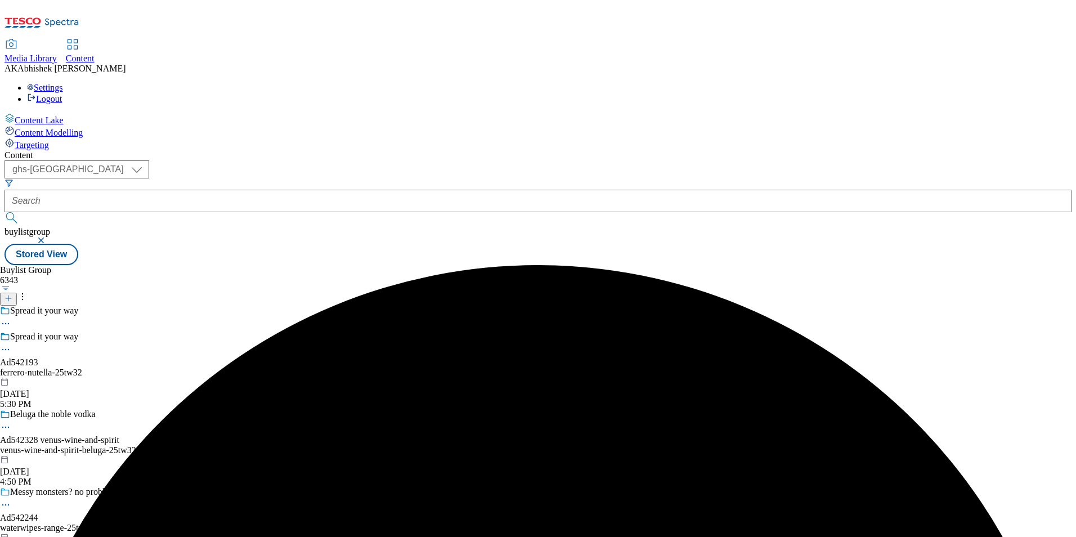
click at [258, 332] on div "Spread it your way Ad542193 ferrero-nutella-25tw32 Sep 24, 2025 5:30 PM" at bounding box center [129, 371] width 258 height 78
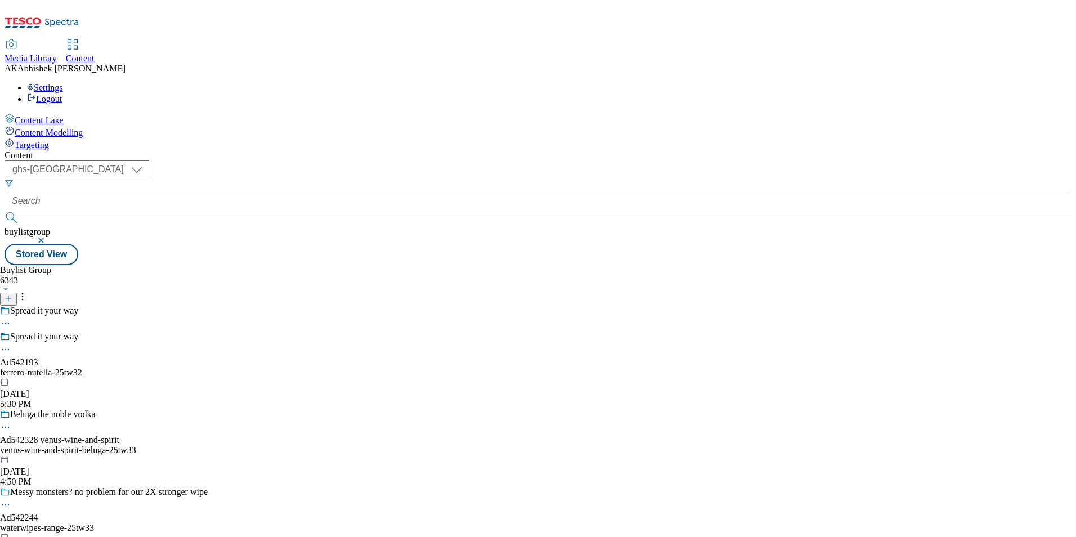
click at [258, 368] on div "ferrero-nutella-25tw32" at bounding box center [129, 373] width 258 height 10
click at [11, 312] on icon at bounding box center [5, 317] width 11 height 11
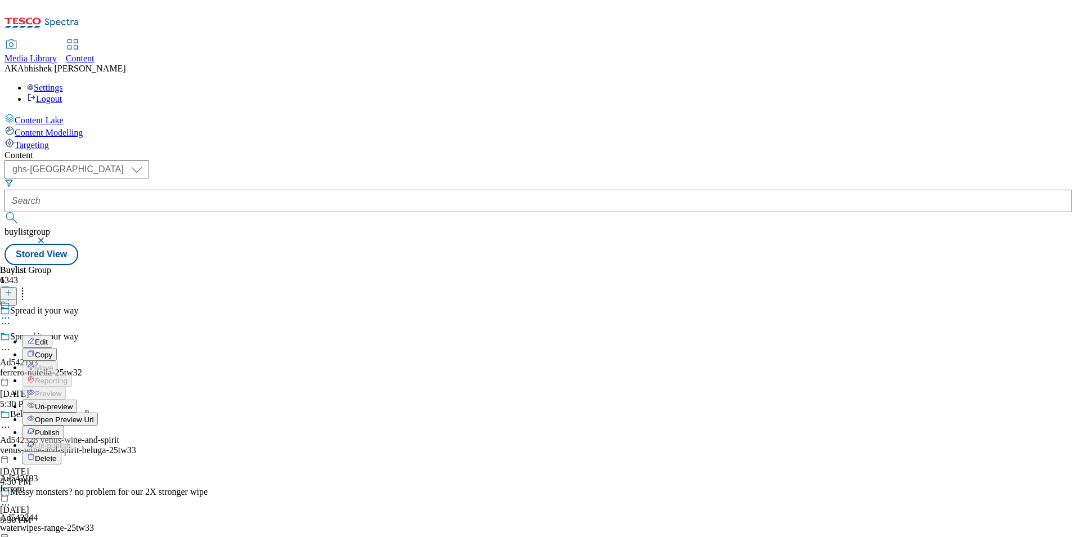
click at [48, 338] on span "Edit" at bounding box center [41, 342] width 13 height 8
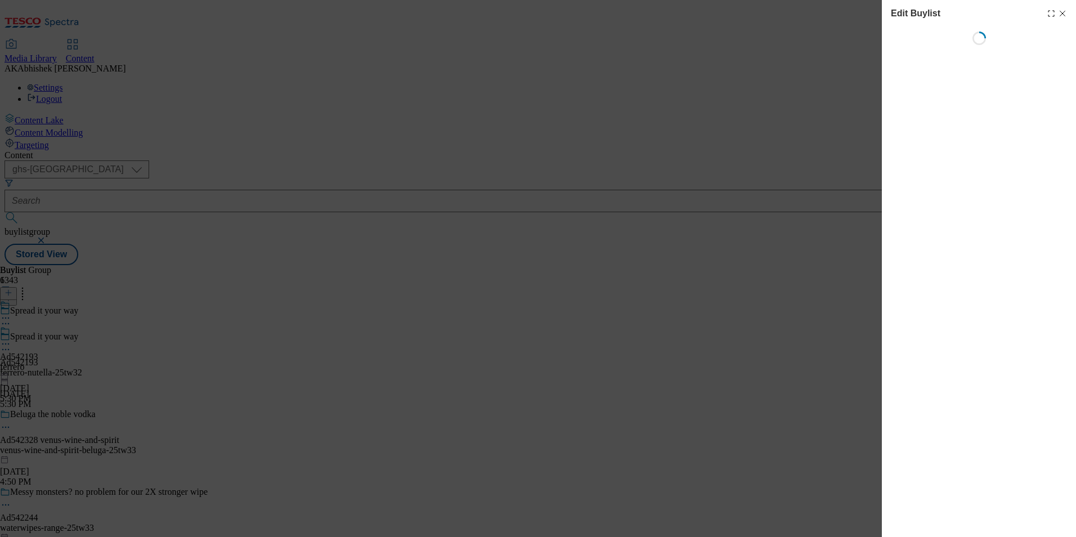
select select "tactical"
select select "supplier funded short term 1-3 weeks"
select select "dunnhumby"
select select "Banner"
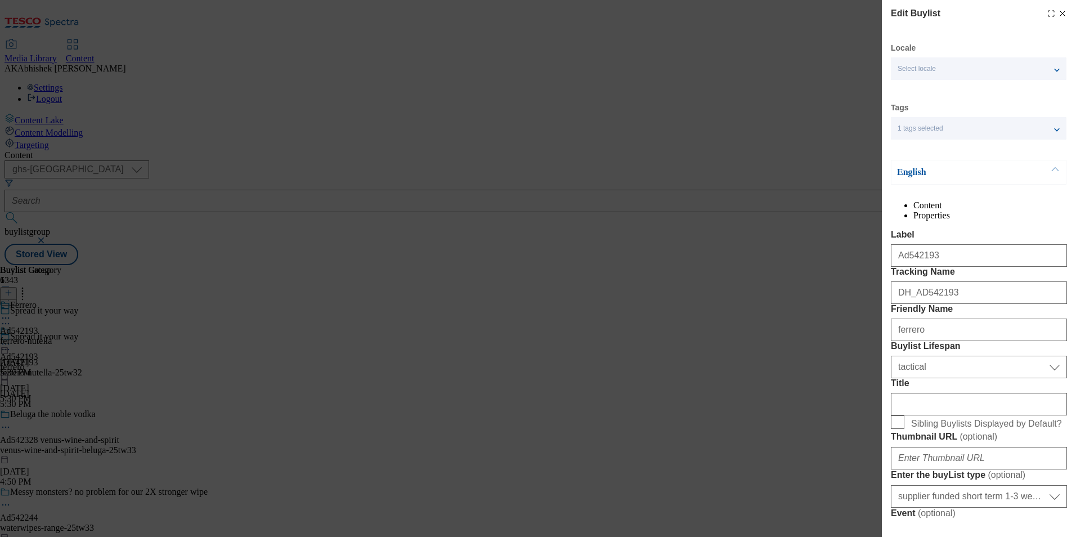
scroll to position [169, 0]
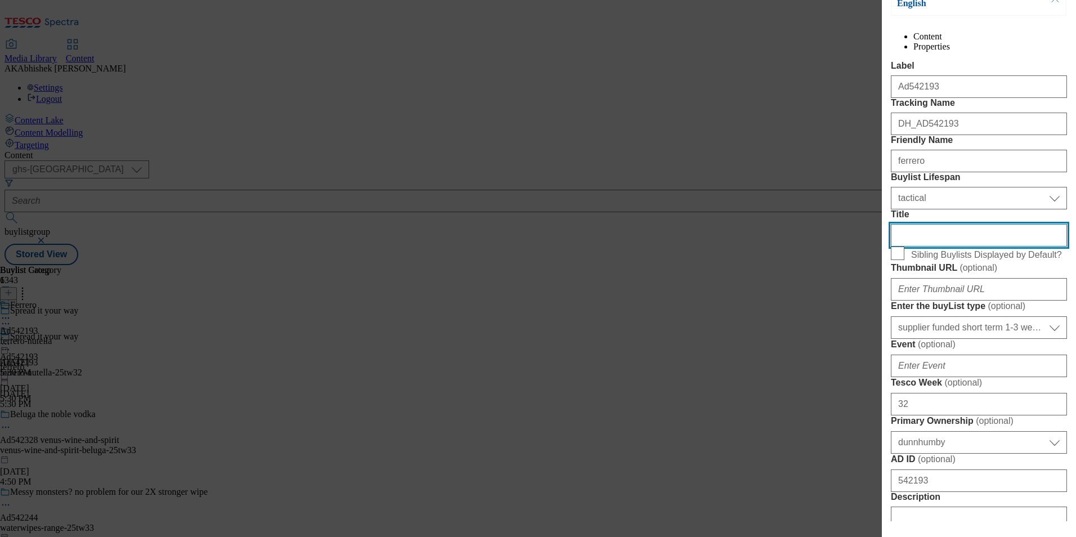
click at [946, 247] on input "Title" at bounding box center [979, 235] width 176 height 23
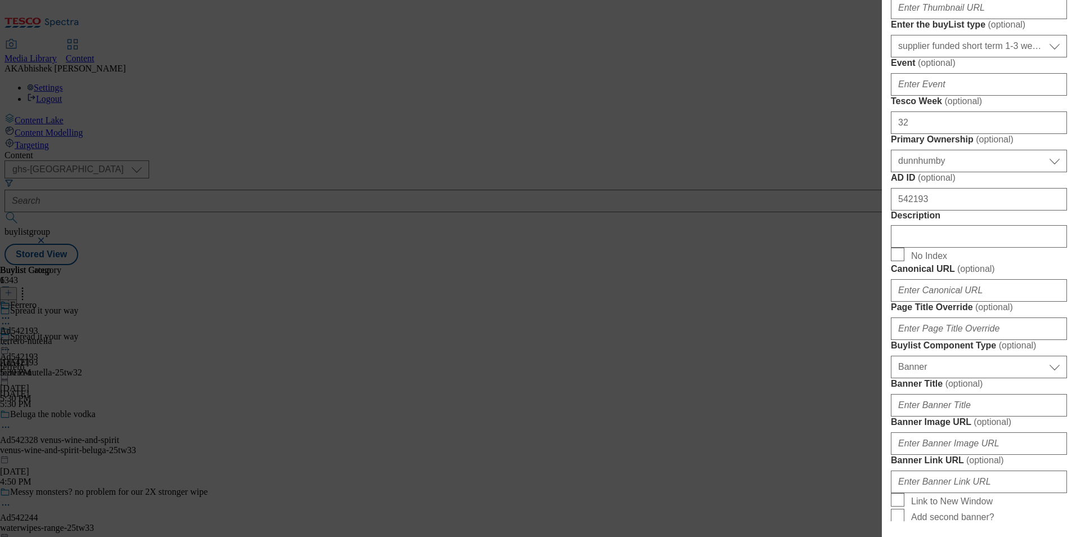
scroll to position [675, 0]
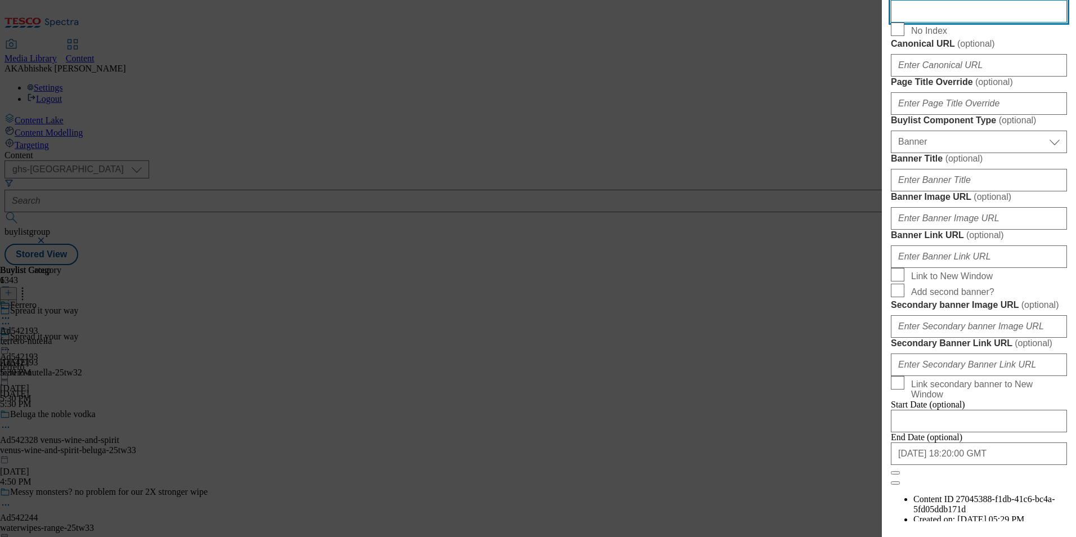
click at [934, 23] on input "Description" at bounding box center [979, 11] width 176 height 23
paste input "Nutella Hazelnut & Chocolate Spread 630G"
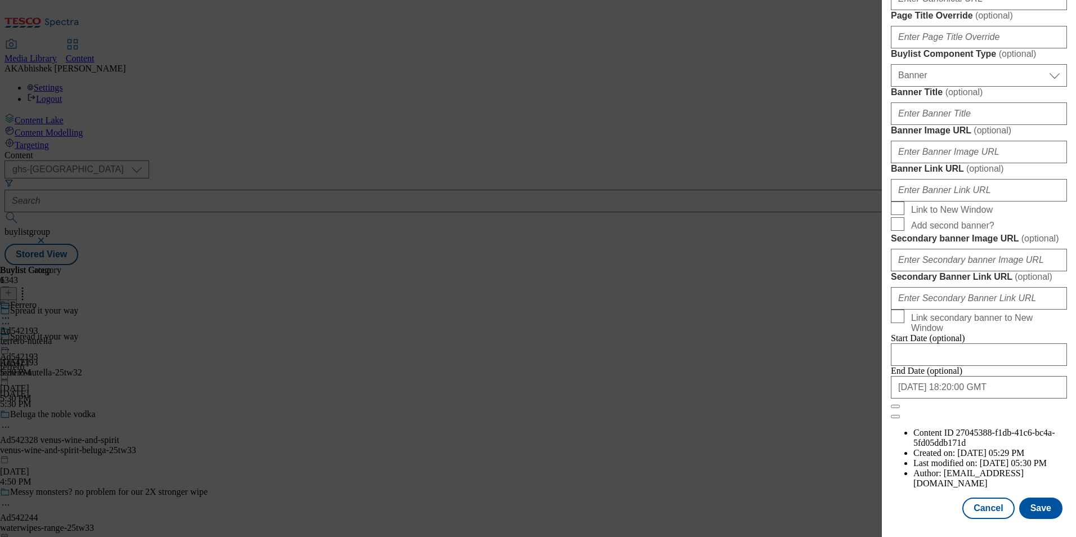
scroll to position [1160, 0]
type input "Nutella Hazelnut & Chocolate Spread 630G"
click at [1043, 502] on button "Save" at bounding box center [1040, 508] width 43 height 21
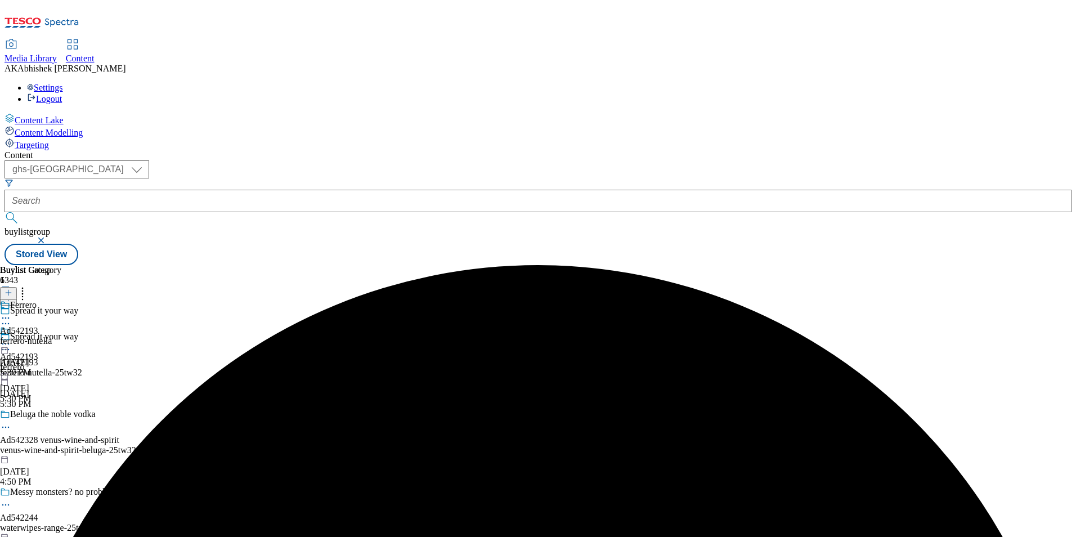
click at [11, 312] on icon at bounding box center [5, 317] width 11 height 11
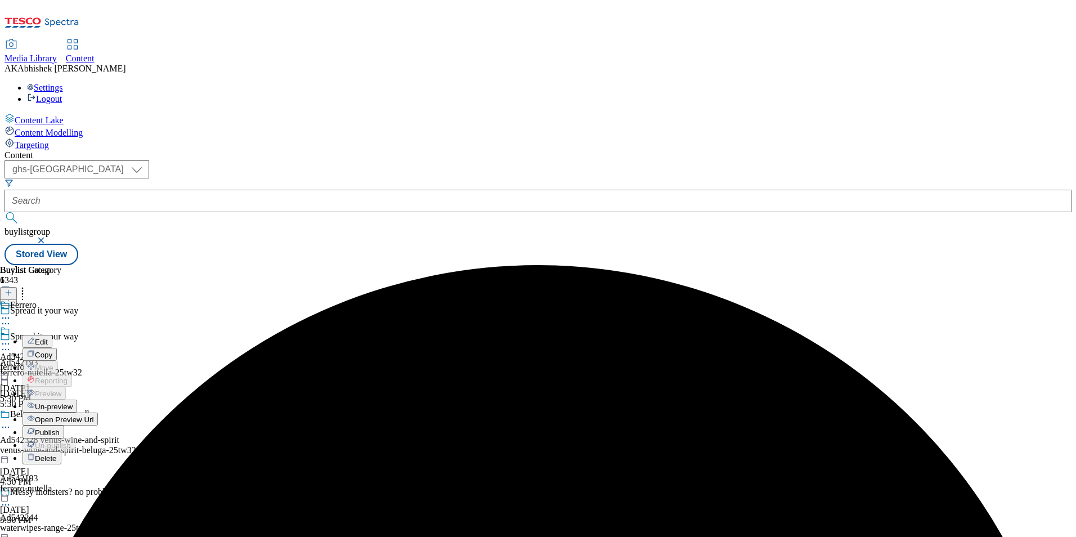
click at [48, 338] on span "Edit" at bounding box center [41, 342] width 13 height 8
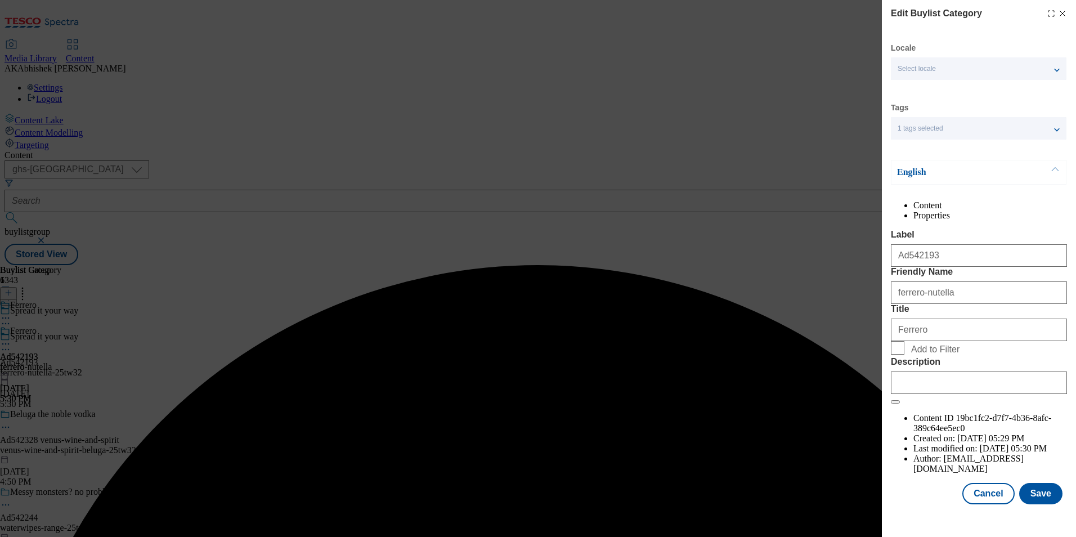
scroll to position [17, 0]
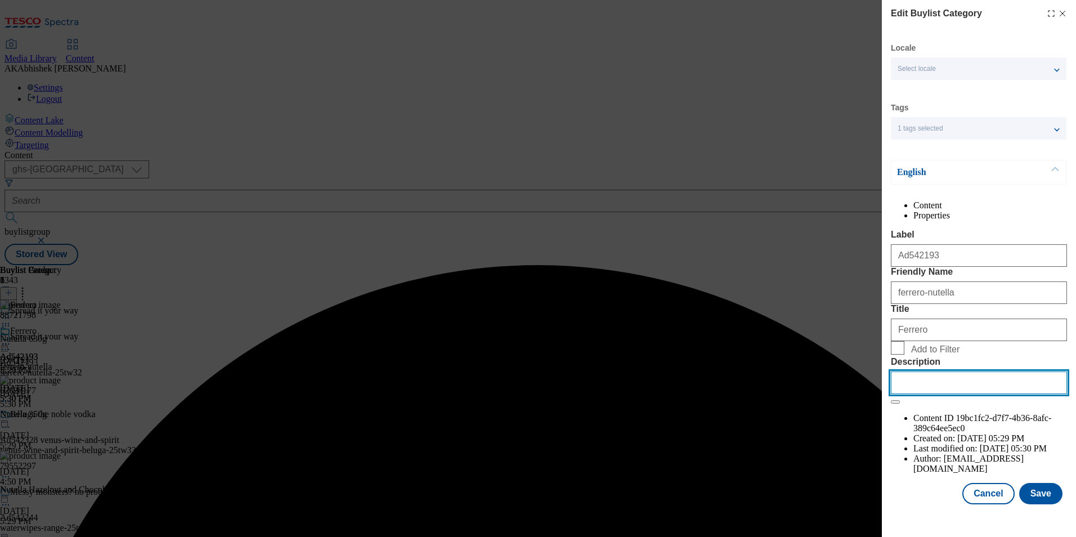
click at [961, 394] on input "Description" at bounding box center [979, 383] width 176 height 23
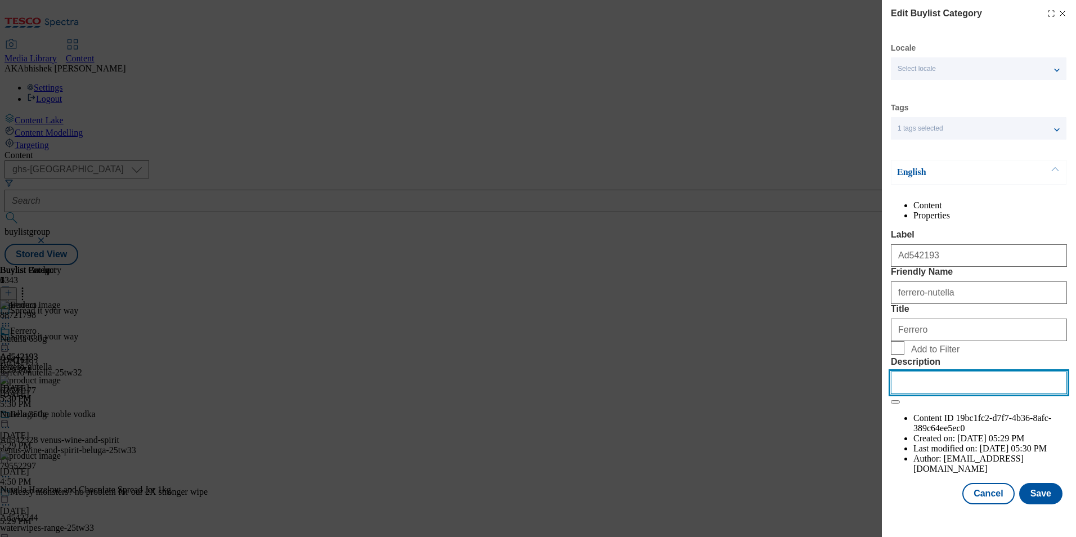
paste input "Nutella Hazelnut & Chocolate Spread 630G"
type input "Nutella Hazelnut & Chocolate Spread 630G"
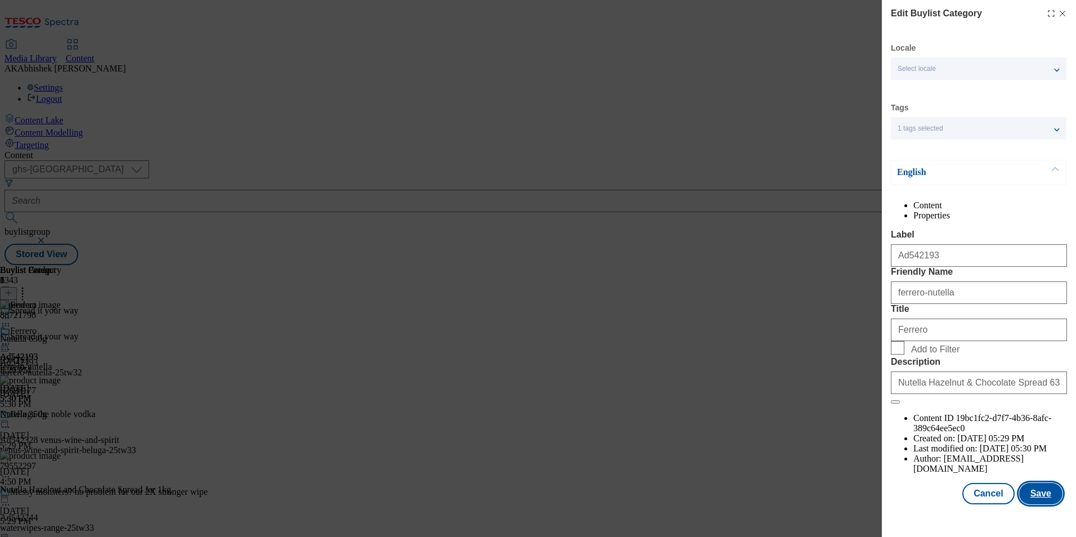
click at [1036, 504] on button "Save" at bounding box center [1040, 493] width 43 height 21
